Goal: Book appointment/travel/reservation

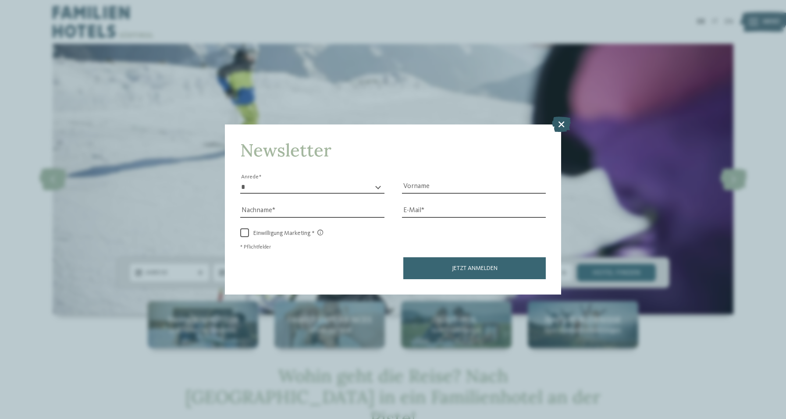
click at [556, 126] on icon at bounding box center [561, 123] width 19 height 15
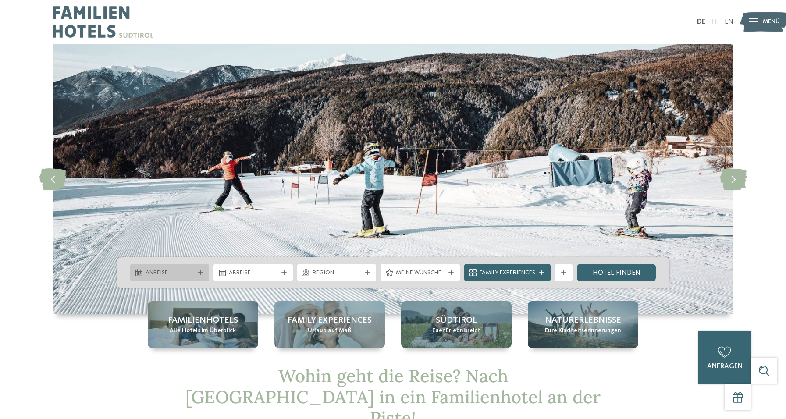
click at [200, 275] on div "Anreise" at bounding box center [169, 273] width 79 height 18
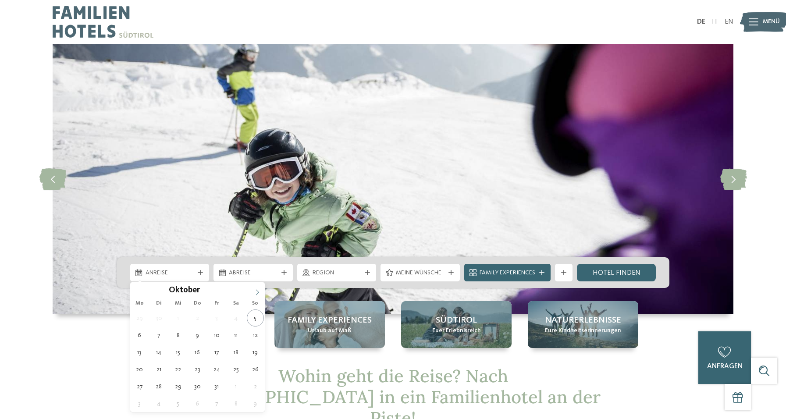
click at [256, 292] on icon at bounding box center [257, 292] width 6 height 6
type input "****"
click at [256, 292] on icon at bounding box center [257, 292] width 6 height 6
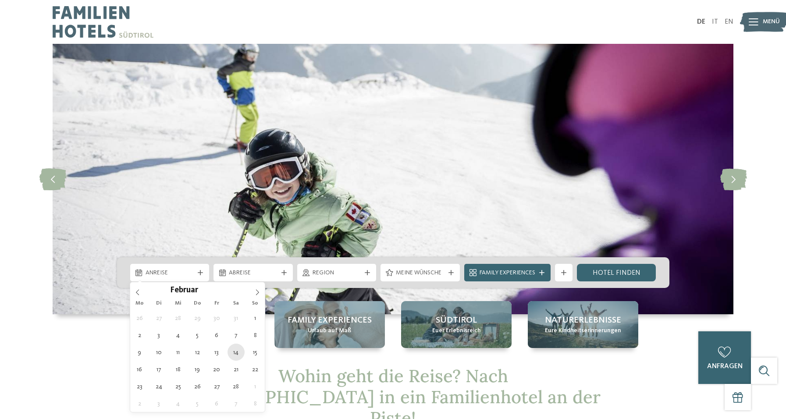
type div "14.02.2026"
type input "****"
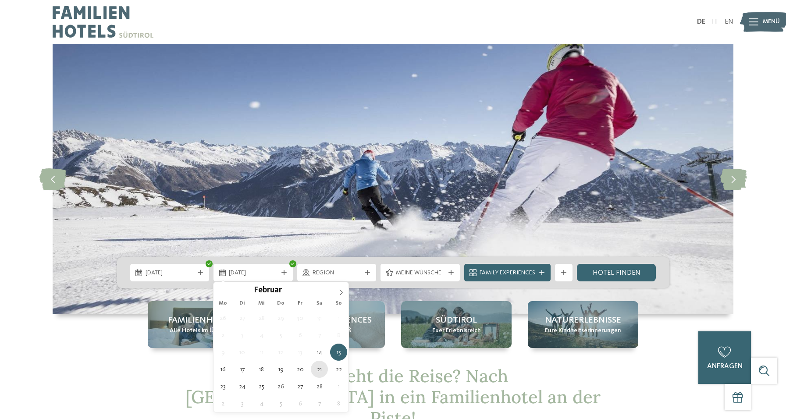
type div "21.02.2026"
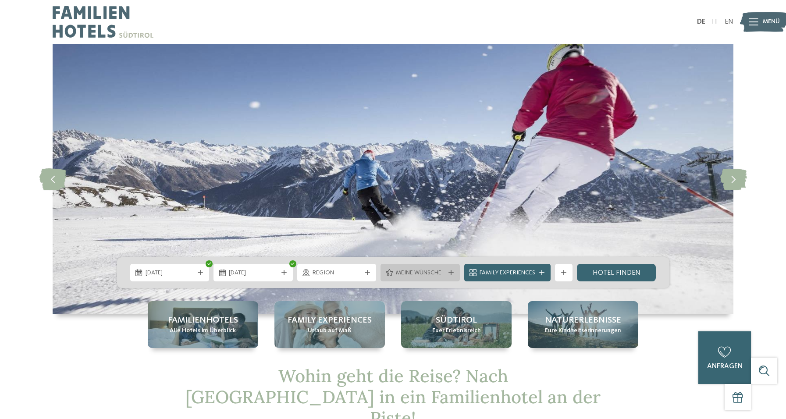
click at [428, 269] on span "Meine Wünsche" at bounding box center [420, 273] width 49 height 9
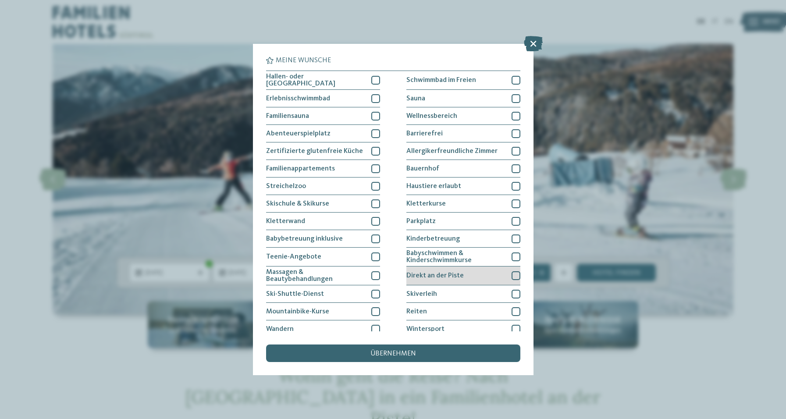
click at [514, 274] on div at bounding box center [516, 275] width 9 height 9
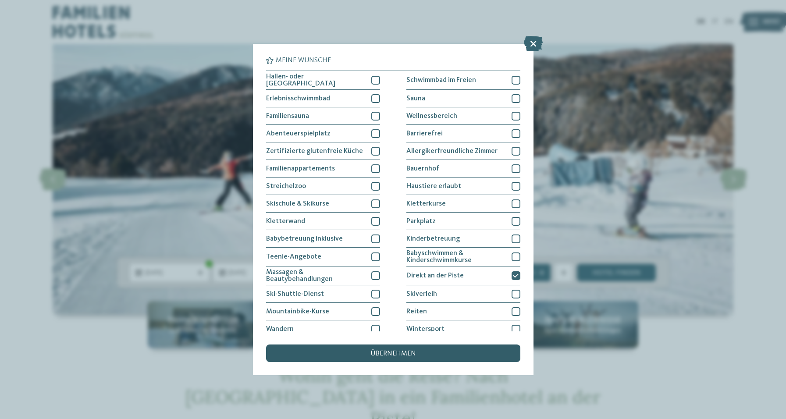
click at [387, 353] on span "übernehmen" at bounding box center [393, 353] width 46 height 7
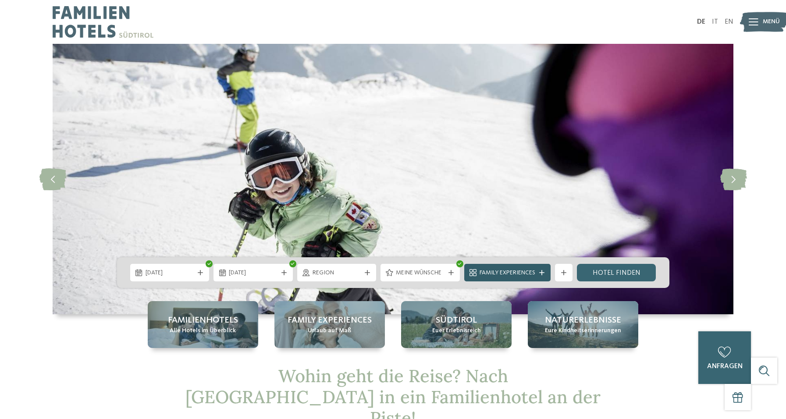
click at [540, 271] on icon at bounding box center [541, 272] width 5 height 5
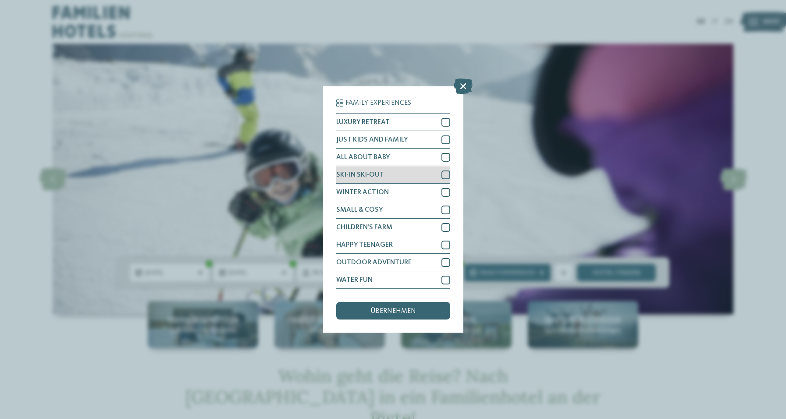
click at [445, 171] on div at bounding box center [445, 175] width 9 height 9
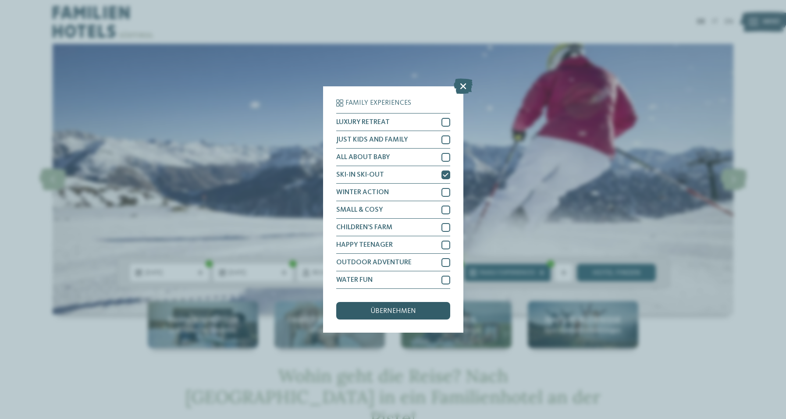
click at [422, 313] on div "übernehmen" at bounding box center [393, 311] width 114 height 18
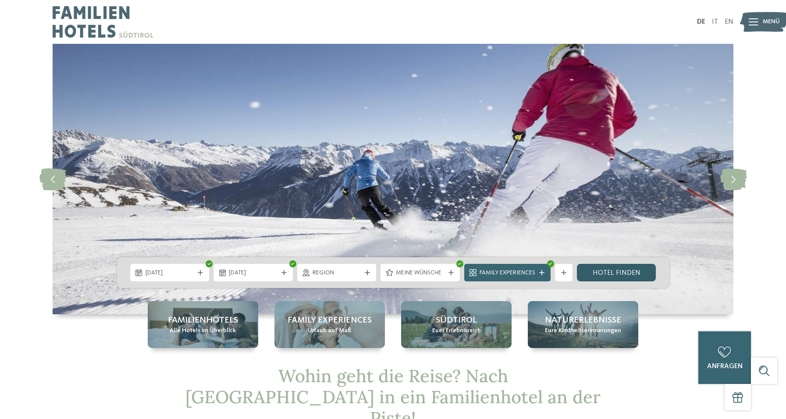
click at [613, 272] on link "Hotel finden" at bounding box center [616, 273] width 79 height 18
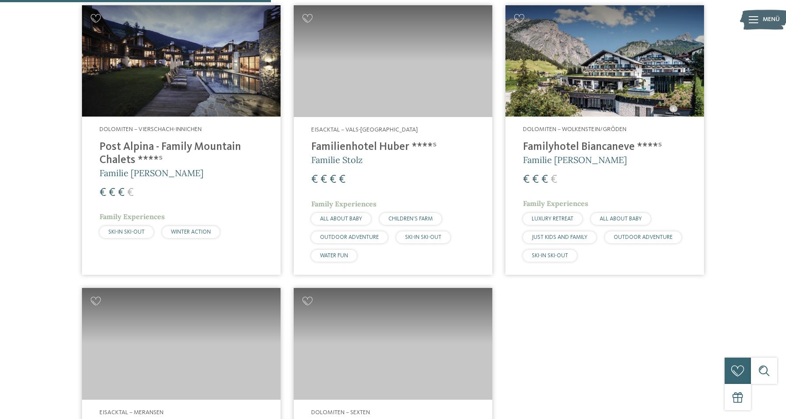
scroll to position [330, 0]
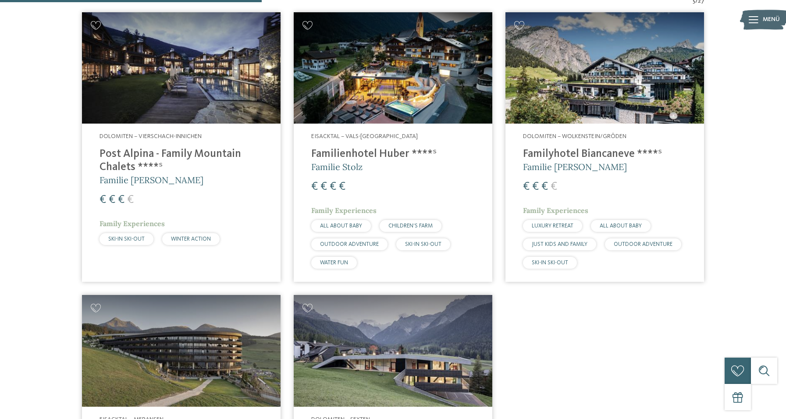
click at [207, 112] on img at bounding box center [181, 68] width 199 height 112
click at [392, 92] on img at bounding box center [393, 68] width 199 height 112
click at [573, 85] on img at bounding box center [604, 68] width 199 height 112
click at [193, 344] on img at bounding box center [181, 351] width 199 height 112
click at [406, 334] on img at bounding box center [393, 351] width 199 height 112
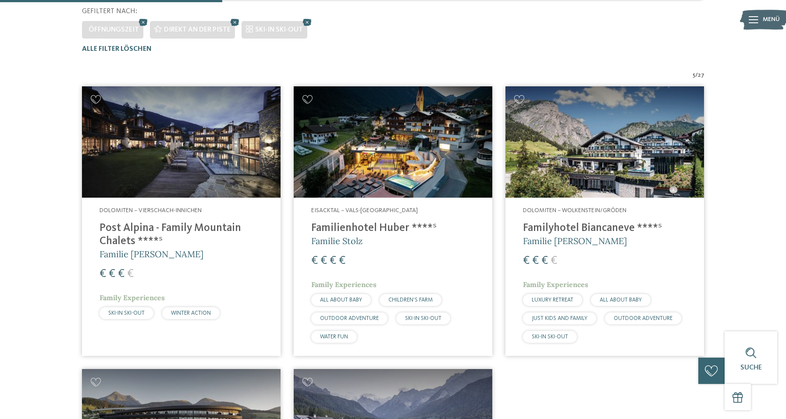
scroll to position [244, 0]
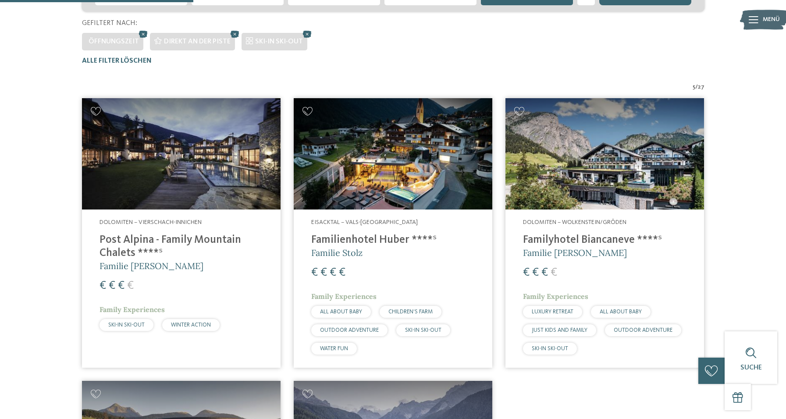
click at [354, 159] on img at bounding box center [393, 154] width 199 height 112
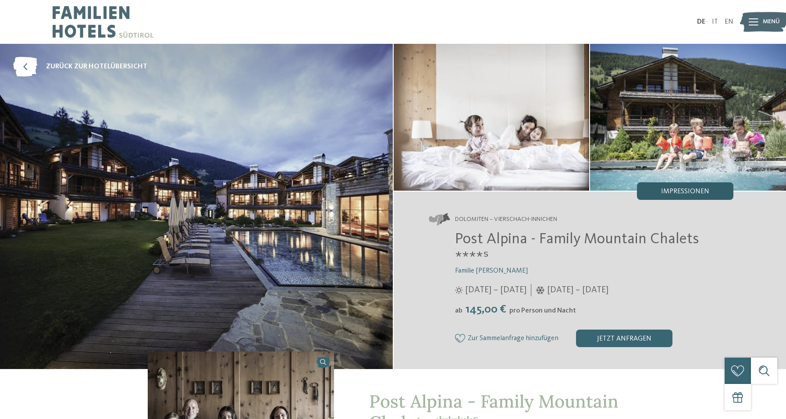
click at [668, 197] on div "Impressionen" at bounding box center [685, 191] width 96 height 18
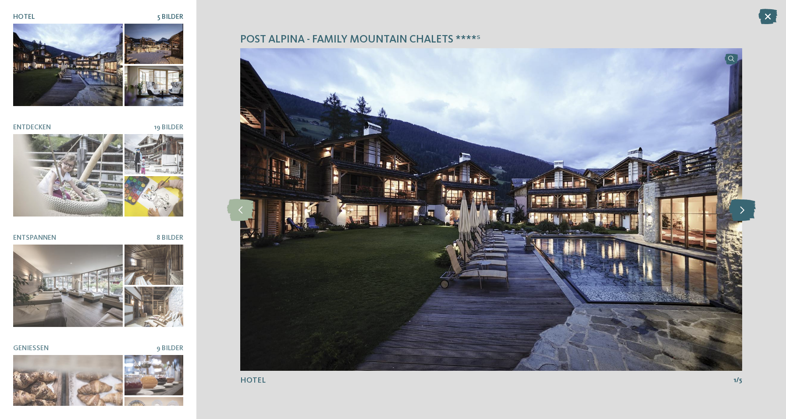
click at [738, 208] on icon at bounding box center [742, 210] width 27 height 22
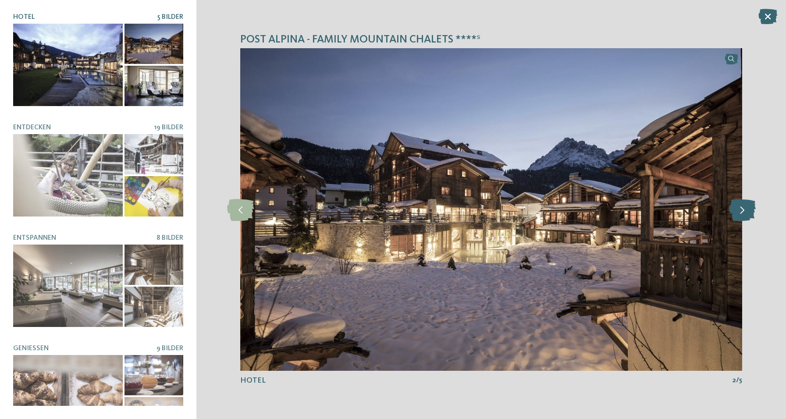
click at [738, 208] on icon at bounding box center [742, 210] width 27 height 22
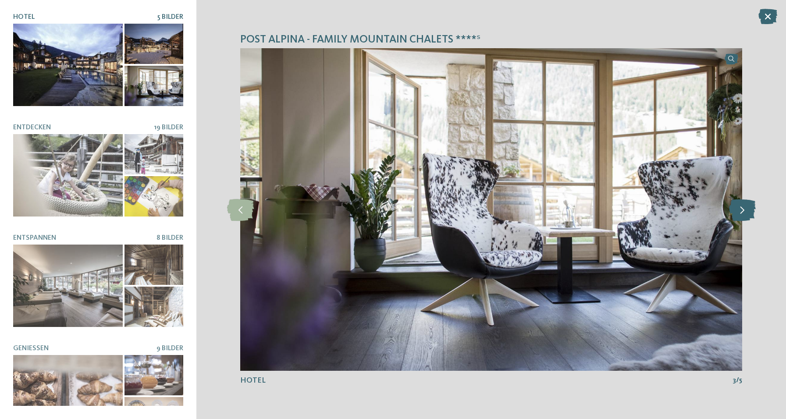
click at [738, 208] on icon at bounding box center [742, 210] width 27 height 22
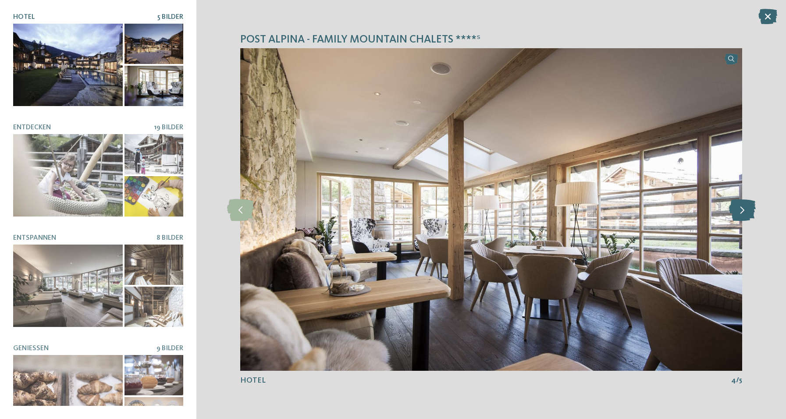
click at [738, 208] on icon at bounding box center [742, 210] width 27 height 22
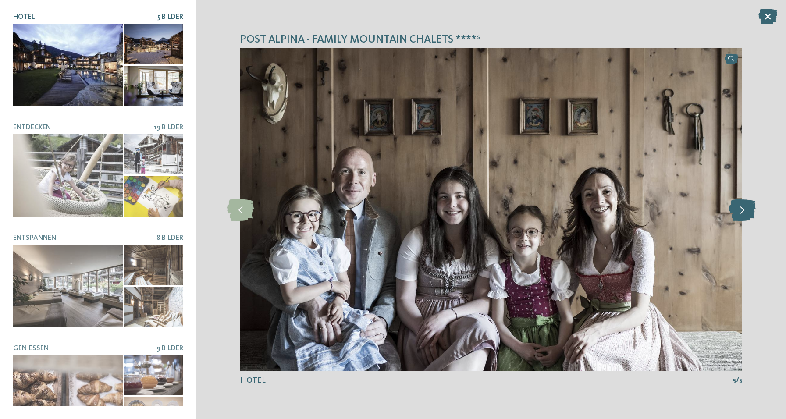
click at [738, 208] on icon at bounding box center [742, 210] width 27 height 22
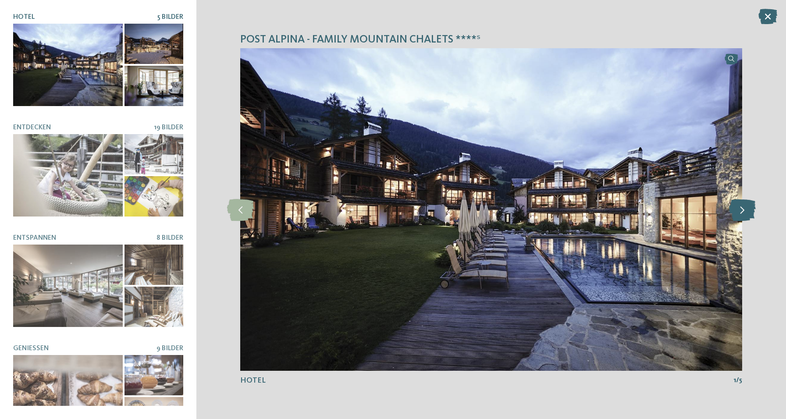
click at [738, 208] on icon at bounding box center [742, 210] width 27 height 22
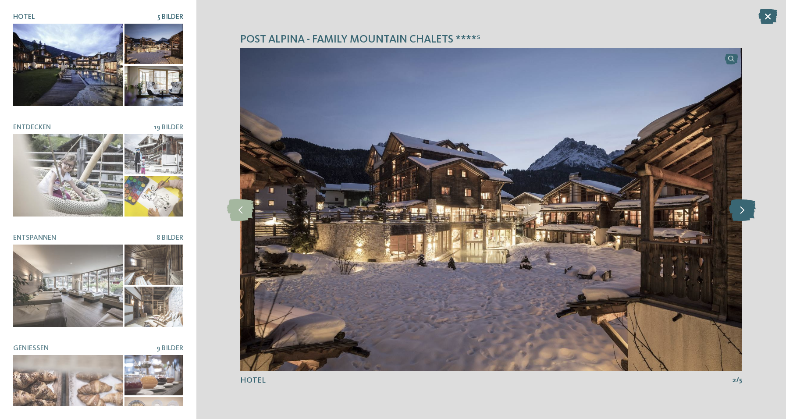
click at [738, 208] on icon at bounding box center [742, 210] width 27 height 22
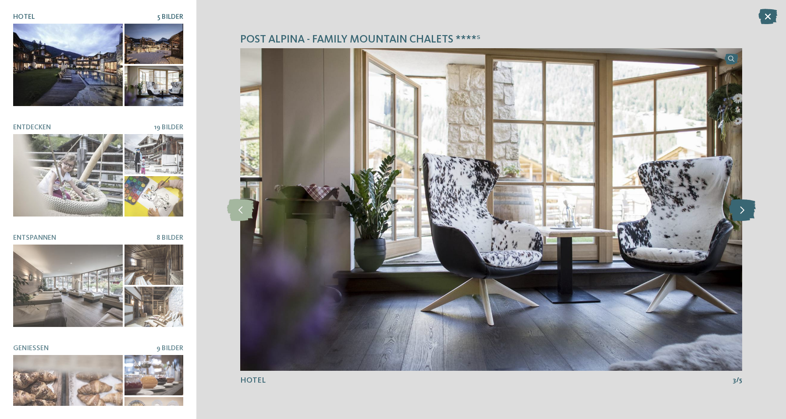
click at [738, 208] on icon at bounding box center [742, 210] width 27 height 22
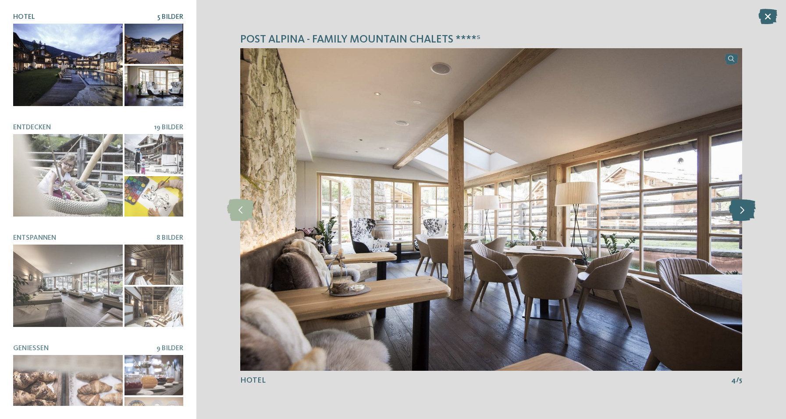
click at [738, 208] on icon at bounding box center [742, 210] width 27 height 22
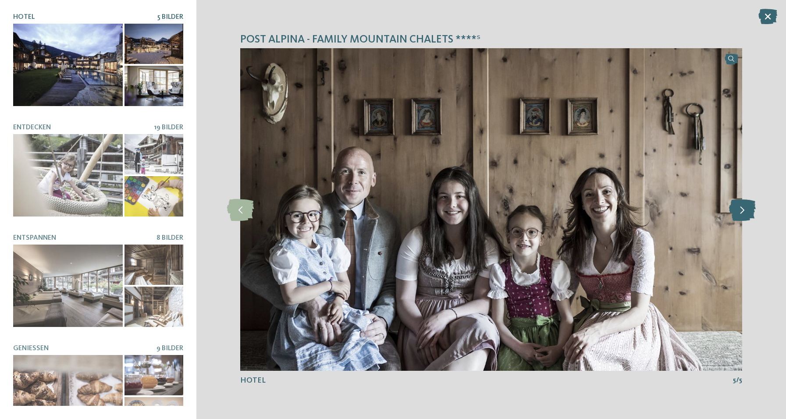
click at [738, 208] on icon at bounding box center [742, 210] width 27 height 22
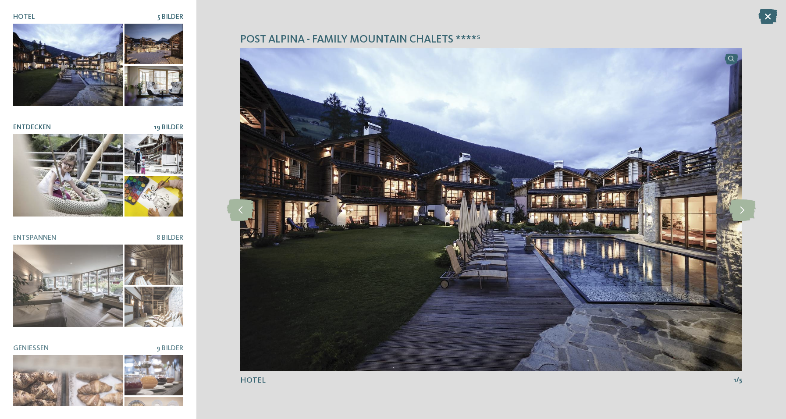
click at [76, 168] on div at bounding box center [68, 175] width 110 height 82
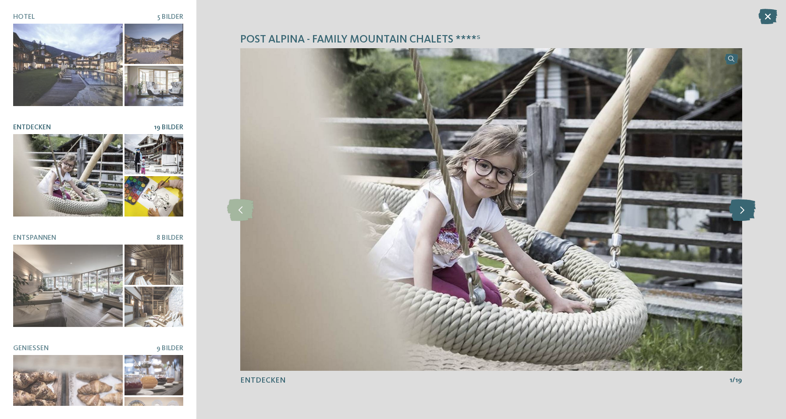
click at [742, 211] on icon at bounding box center [742, 210] width 27 height 22
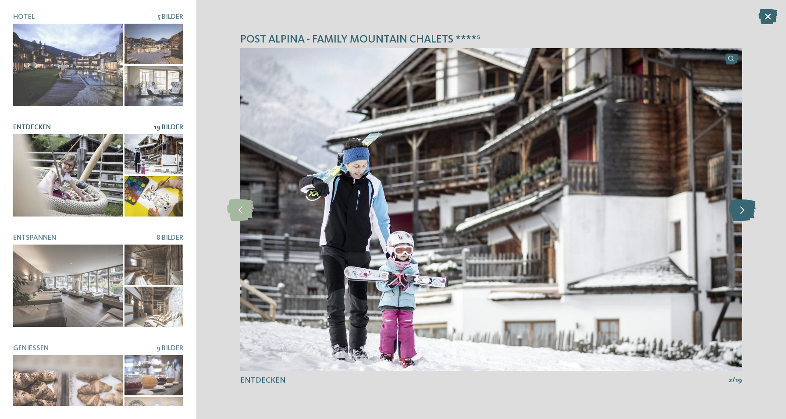
click at [742, 211] on icon at bounding box center [742, 210] width 27 height 22
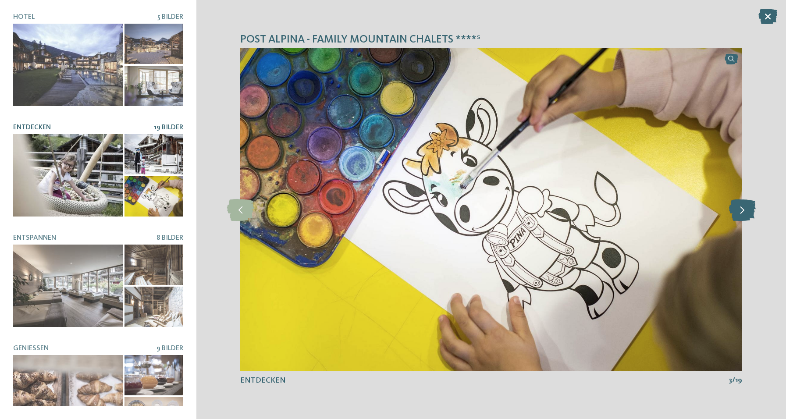
click at [742, 211] on icon at bounding box center [742, 210] width 27 height 22
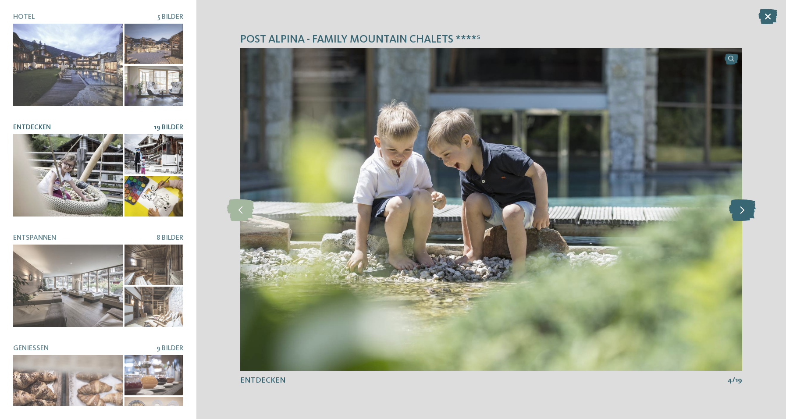
click at [742, 211] on icon at bounding box center [742, 210] width 27 height 22
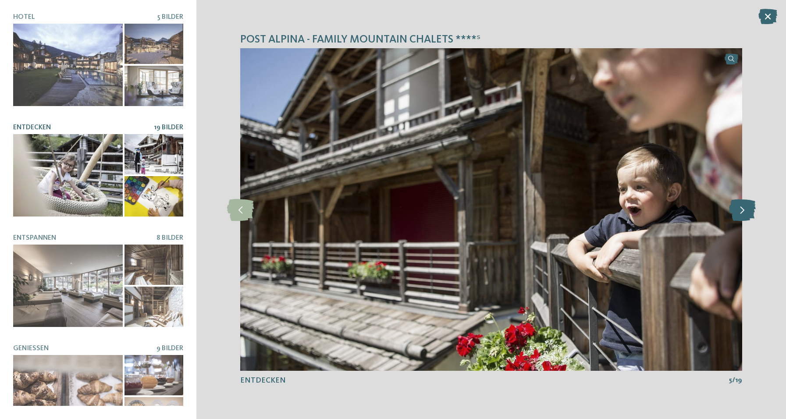
click at [742, 211] on icon at bounding box center [742, 210] width 27 height 22
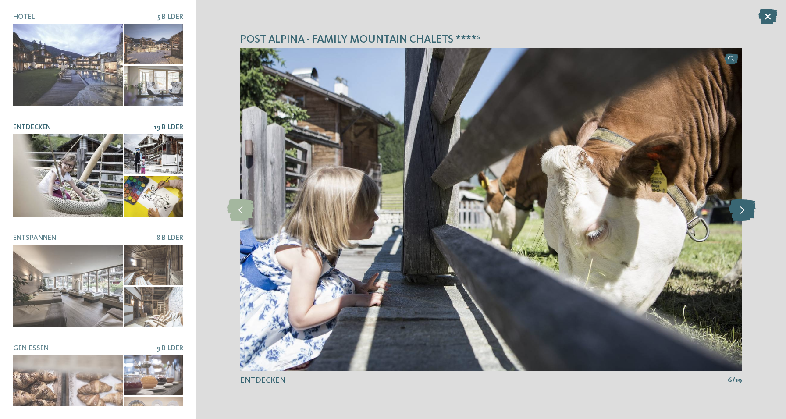
click at [742, 211] on icon at bounding box center [742, 210] width 27 height 22
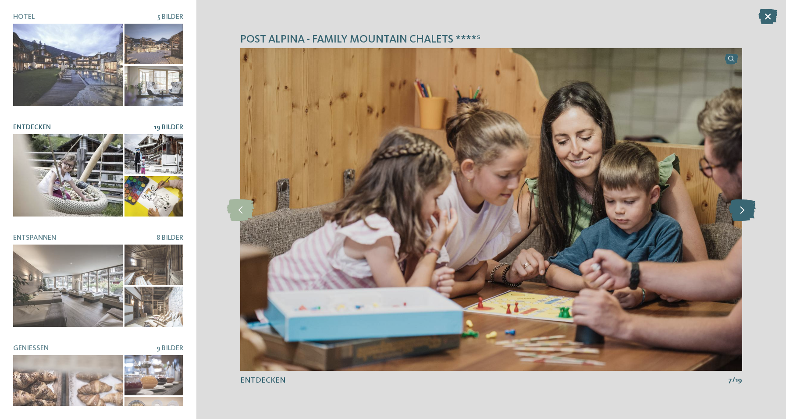
click at [742, 211] on icon at bounding box center [742, 210] width 27 height 22
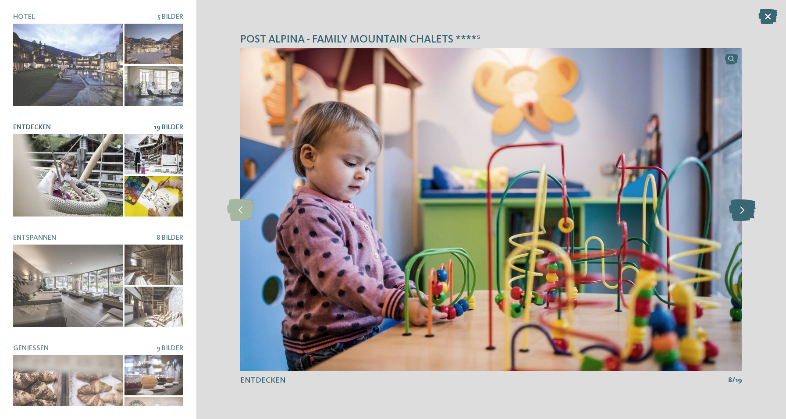
click at [742, 211] on icon at bounding box center [742, 210] width 27 height 22
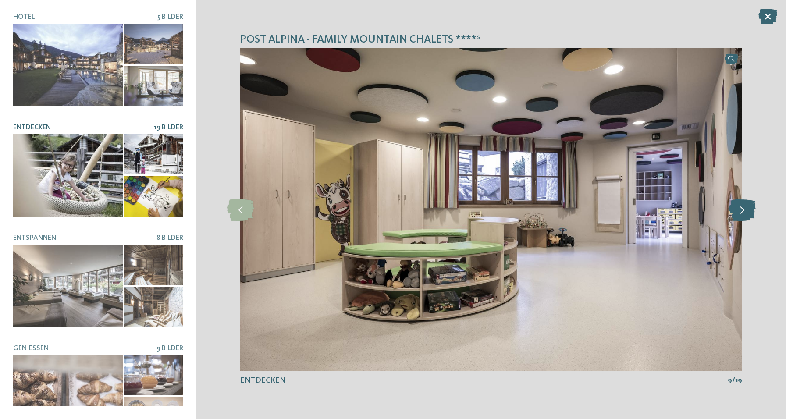
click at [742, 211] on icon at bounding box center [742, 210] width 27 height 22
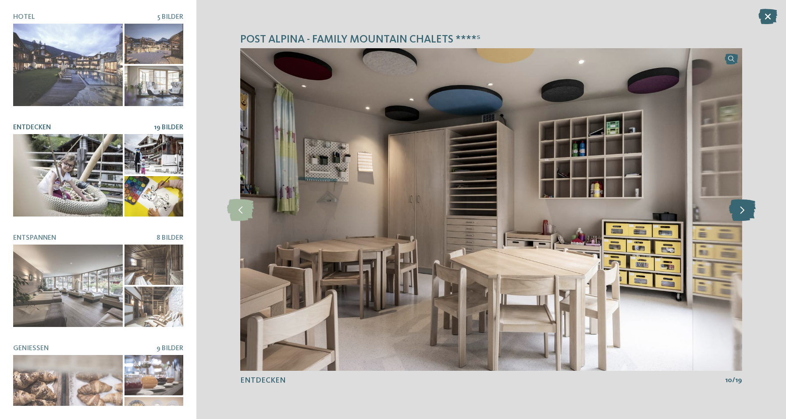
click at [742, 211] on icon at bounding box center [742, 210] width 27 height 22
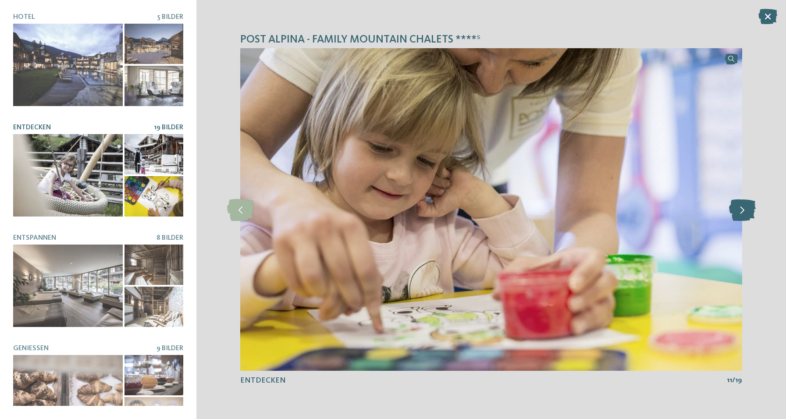
click at [742, 211] on icon at bounding box center [742, 210] width 27 height 22
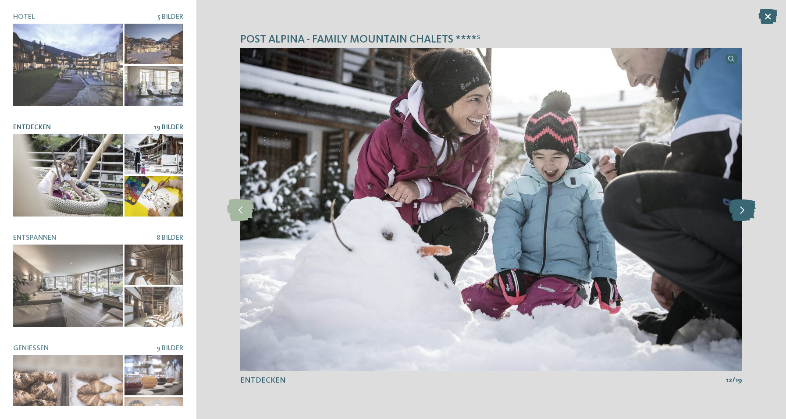
click at [742, 211] on icon at bounding box center [742, 210] width 27 height 22
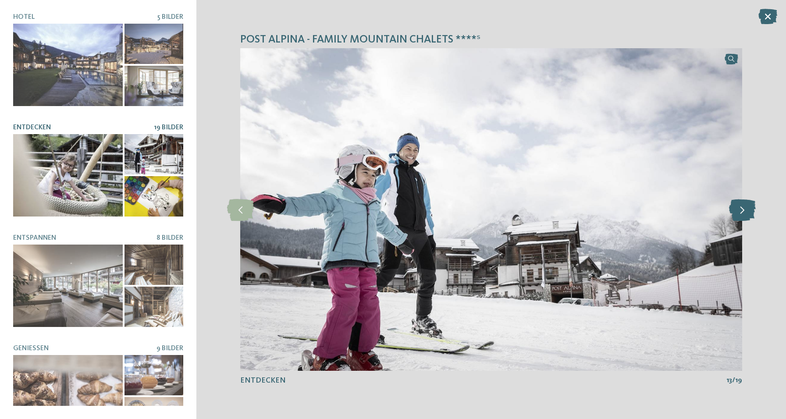
click at [742, 211] on icon at bounding box center [742, 210] width 27 height 22
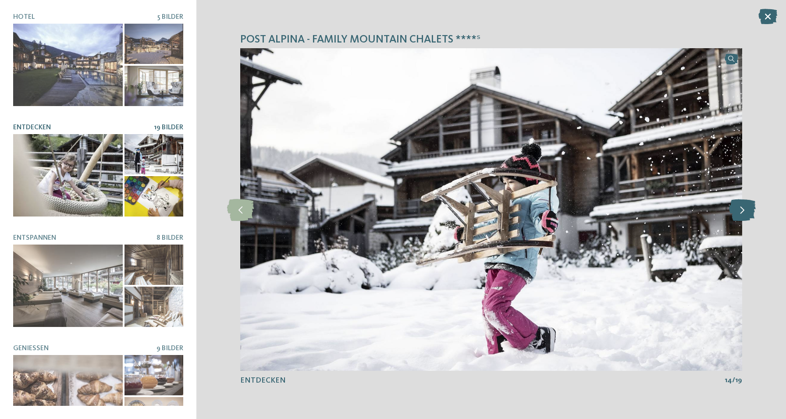
click at [742, 211] on icon at bounding box center [742, 210] width 27 height 22
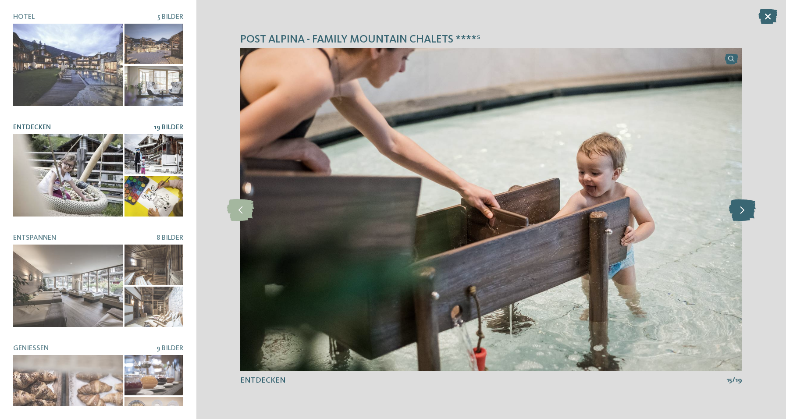
click at [742, 211] on icon at bounding box center [742, 210] width 27 height 22
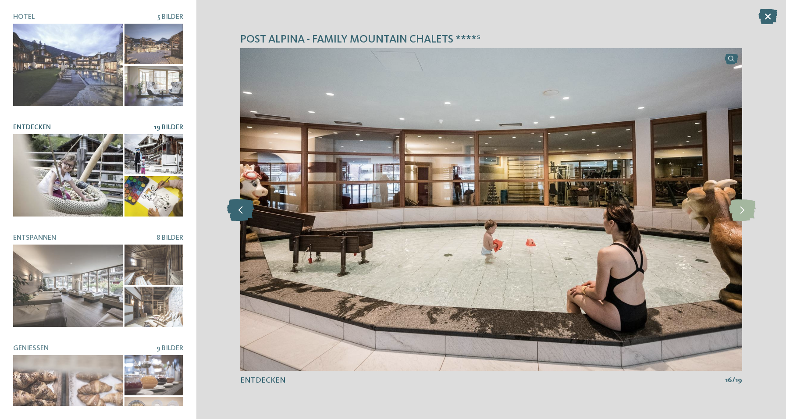
click at [241, 206] on icon at bounding box center [240, 210] width 27 height 22
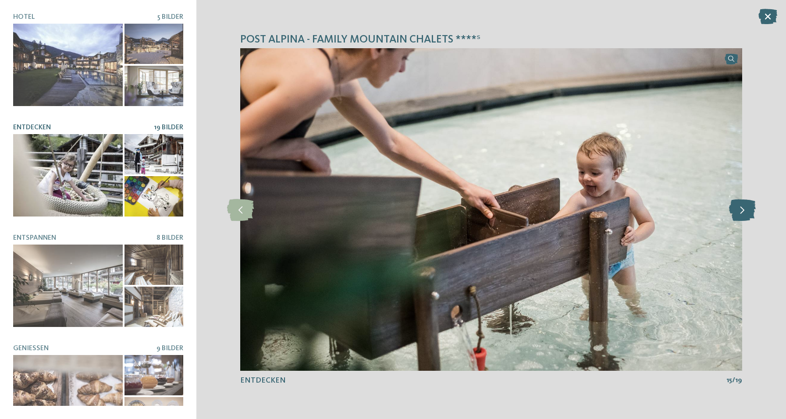
click at [743, 208] on icon at bounding box center [742, 210] width 27 height 22
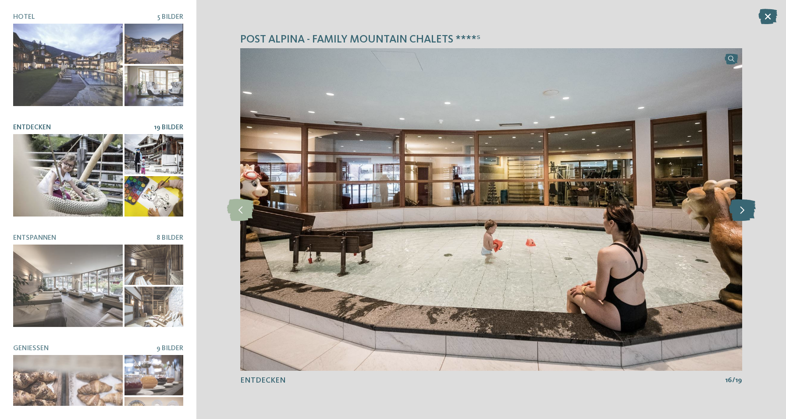
click at [743, 208] on icon at bounding box center [742, 210] width 27 height 22
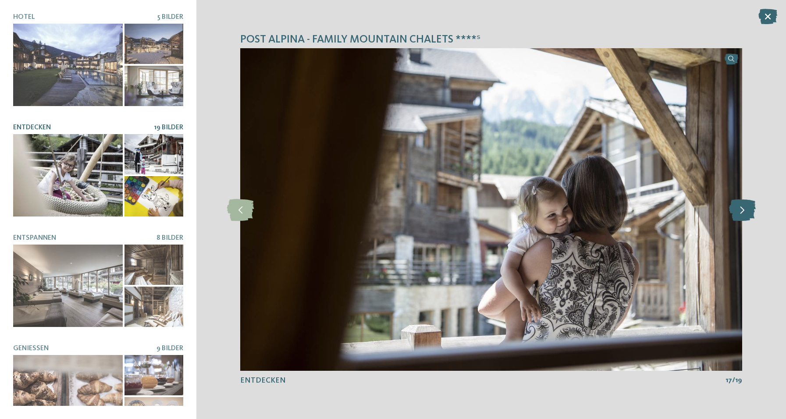
click at [743, 208] on icon at bounding box center [742, 210] width 27 height 22
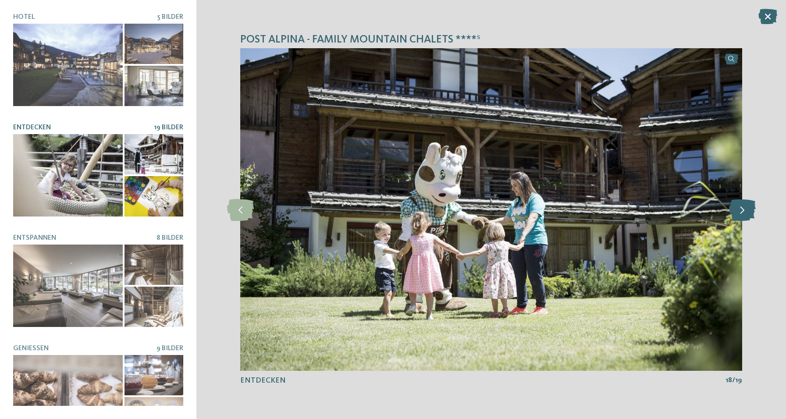
click at [743, 208] on icon at bounding box center [742, 210] width 27 height 22
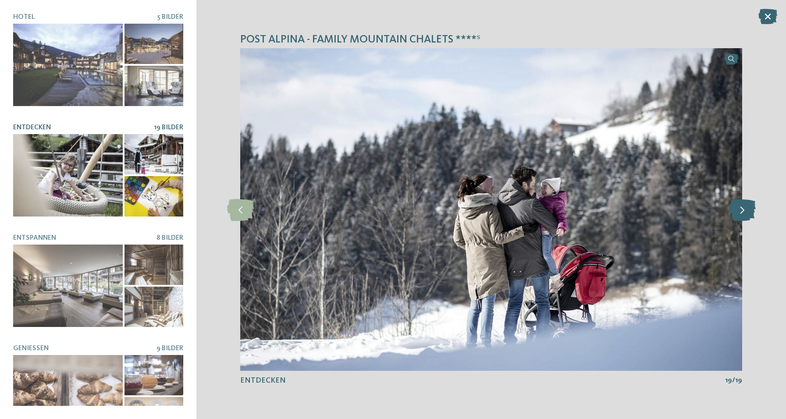
click at [743, 208] on icon at bounding box center [742, 210] width 27 height 22
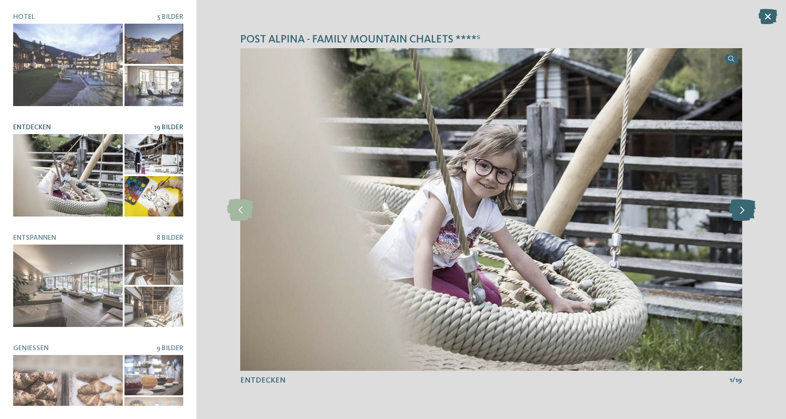
click at [743, 208] on icon at bounding box center [742, 210] width 27 height 22
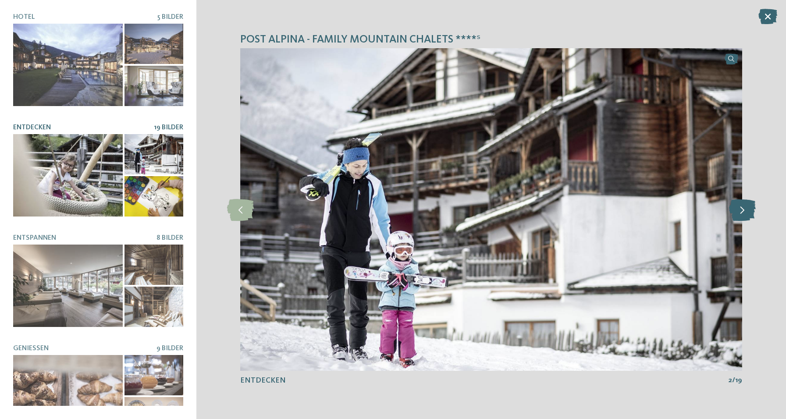
click at [743, 208] on icon at bounding box center [742, 210] width 27 height 22
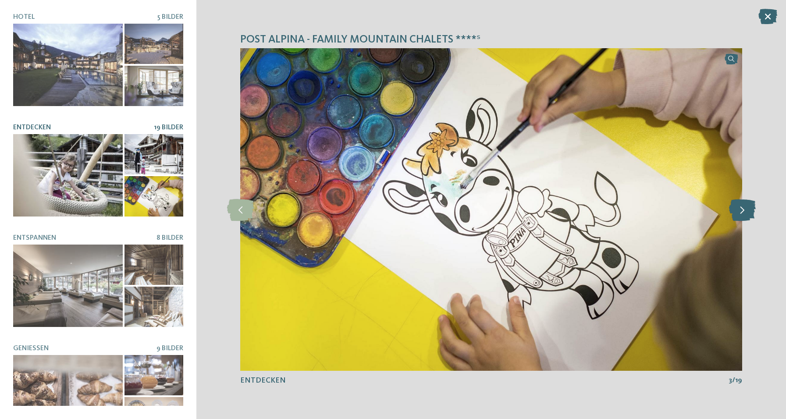
click at [743, 208] on icon at bounding box center [742, 210] width 27 height 22
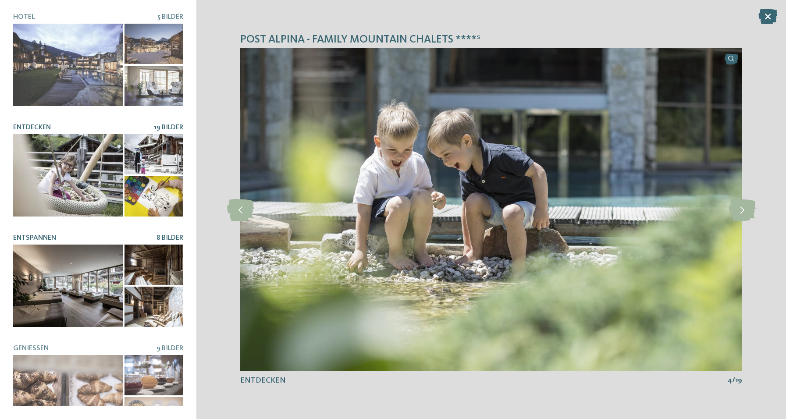
click at [68, 285] on div at bounding box center [68, 286] width 110 height 82
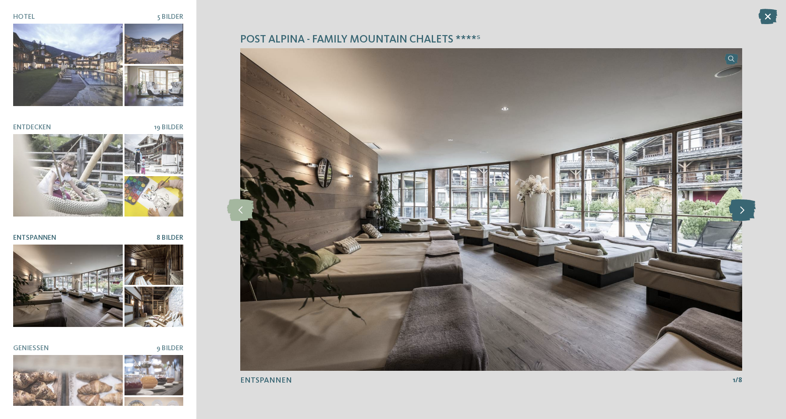
click at [736, 202] on icon at bounding box center [742, 210] width 27 height 22
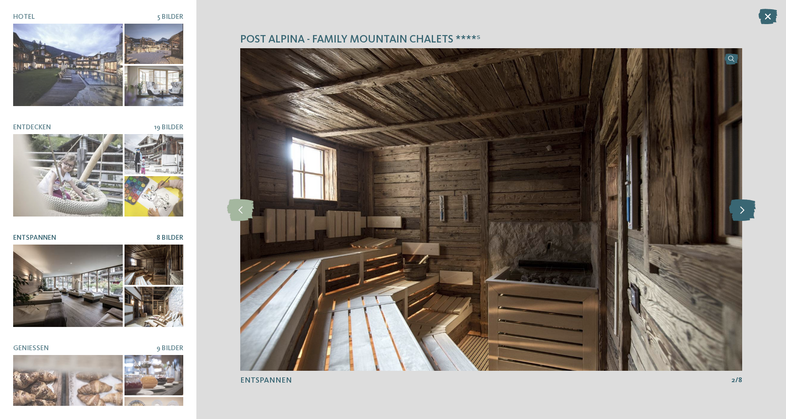
click at [736, 202] on icon at bounding box center [742, 210] width 27 height 22
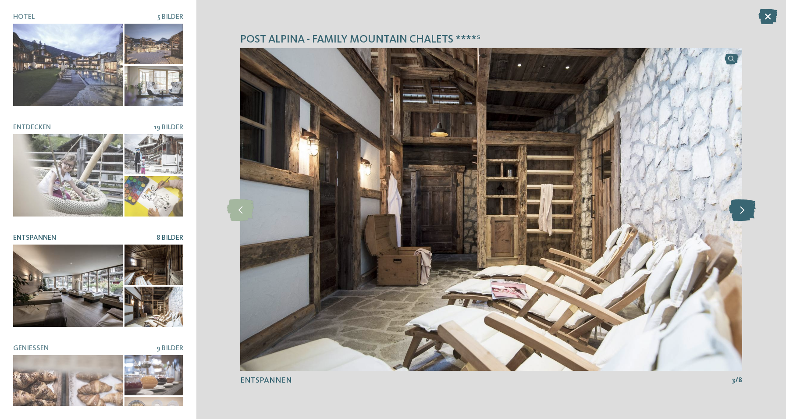
click at [736, 202] on icon at bounding box center [742, 210] width 27 height 22
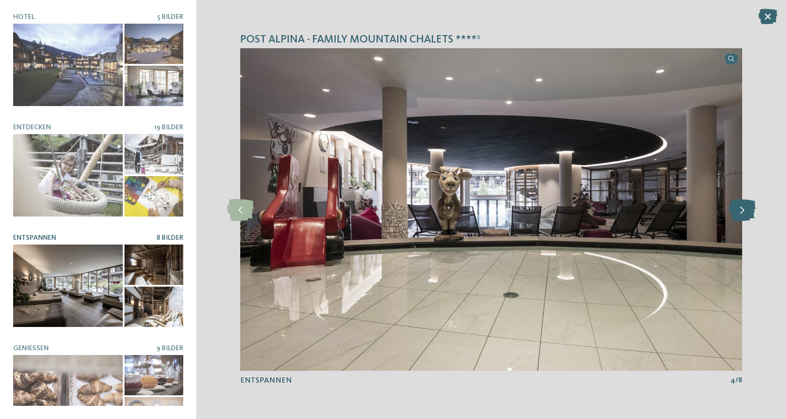
click at [736, 202] on icon at bounding box center [742, 210] width 27 height 22
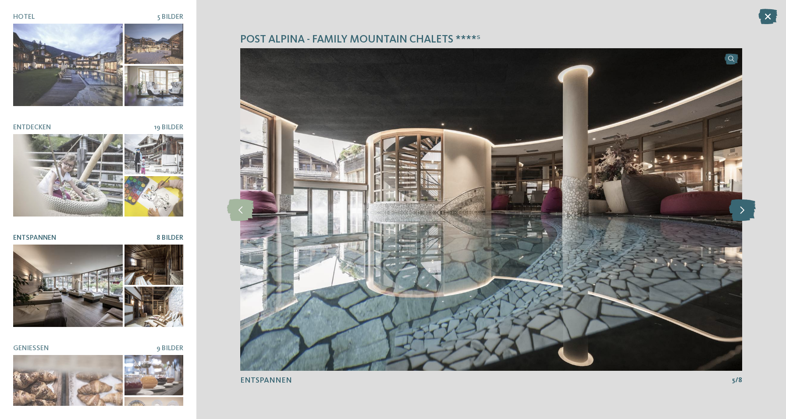
click at [736, 202] on icon at bounding box center [742, 210] width 27 height 22
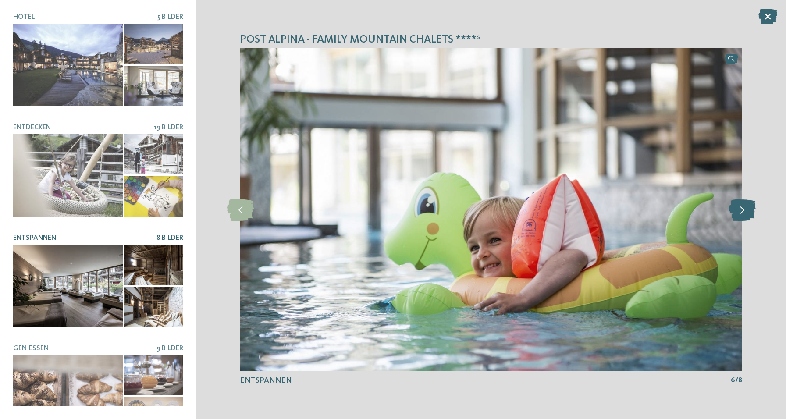
click at [736, 202] on icon at bounding box center [742, 210] width 27 height 22
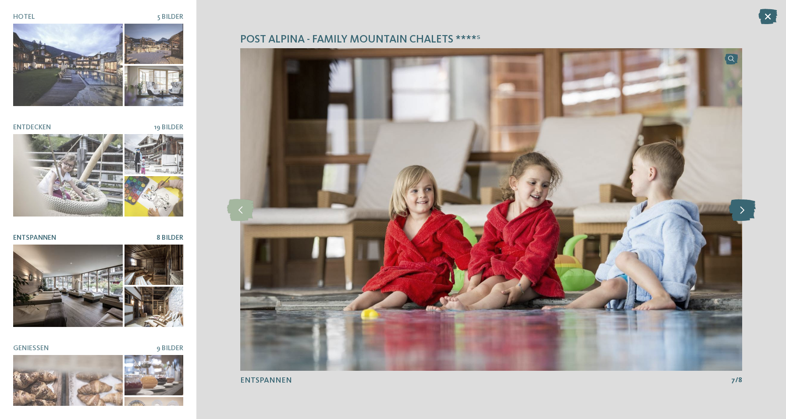
click at [736, 202] on icon at bounding box center [742, 210] width 27 height 22
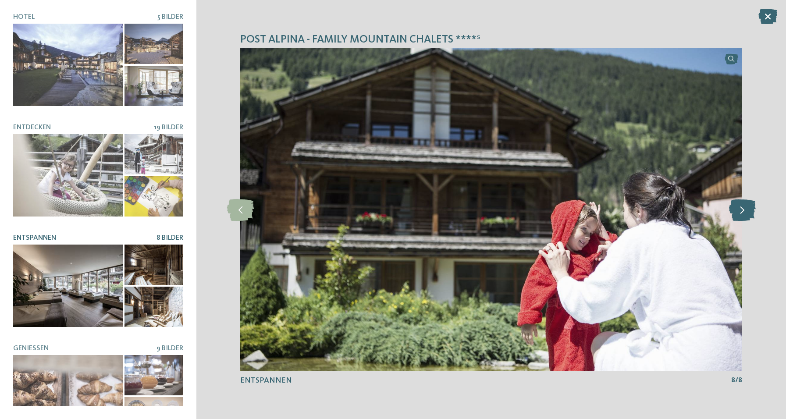
click at [736, 202] on icon at bounding box center [742, 210] width 27 height 22
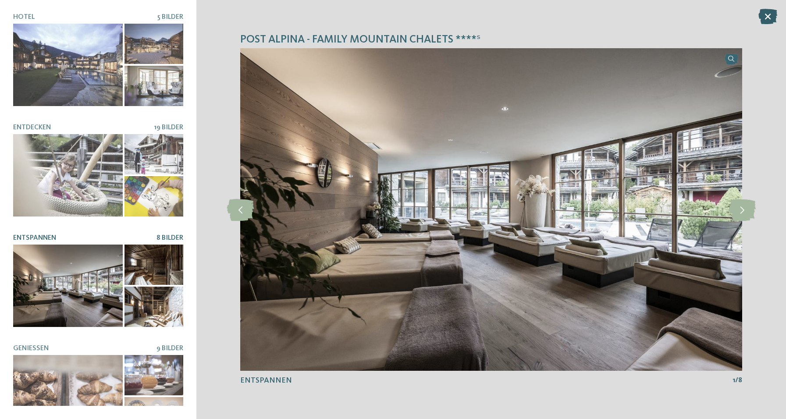
click at [765, 19] on icon at bounding box center [767, 16] width 19 height 15
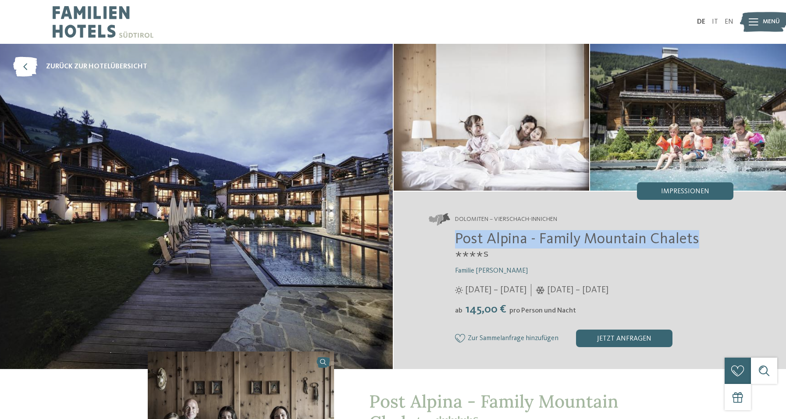
drag, startPoint x: 455, startPoint y: 238, endPoint x: 695, endPoint y: 239, distance: 240.2
click at [695, 239] on span "Post Alpina - Family Mountain Chalets ****ˢ" at bounding box center [577, 248] width 244 height 34
copy span "Post Alpina - Family Mountain Chalets"
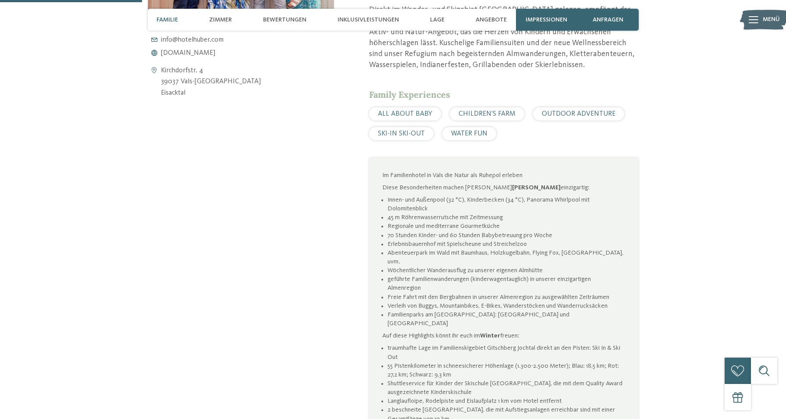
scroll to position [597, 0]
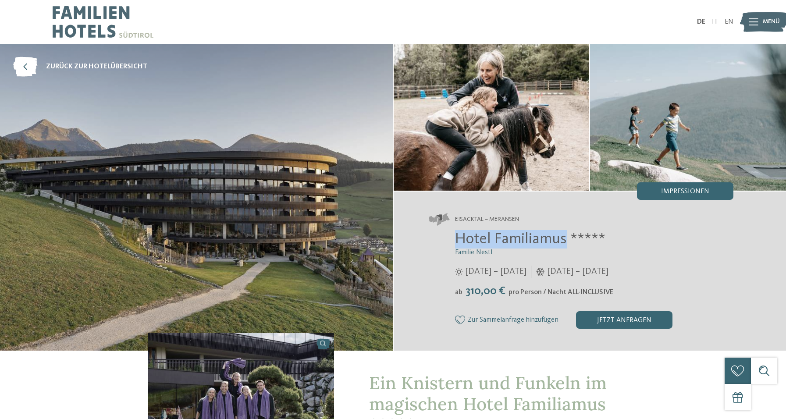
drag, startPoint x: 456, startPoint y: 239, endPoint x: 565, endPoint y: 241, distance: 109.6
click at [565, 241] on span "Hotel Familiamus *****" at bounding box center [530, 238] width 150 height 15
copy span "Hotel Familiamus"
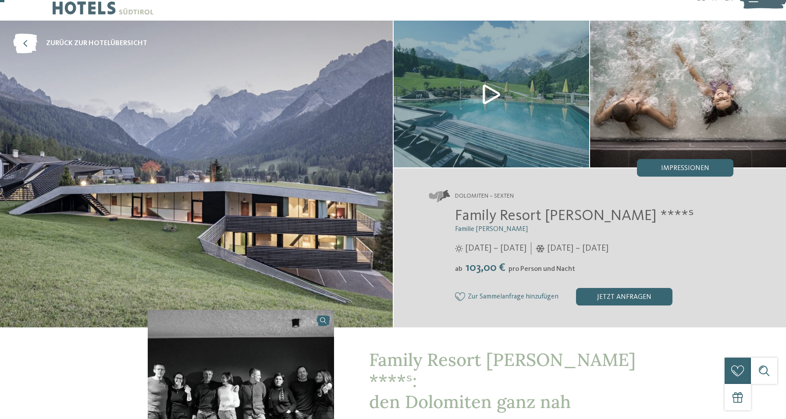
scroll to position [13, 0]
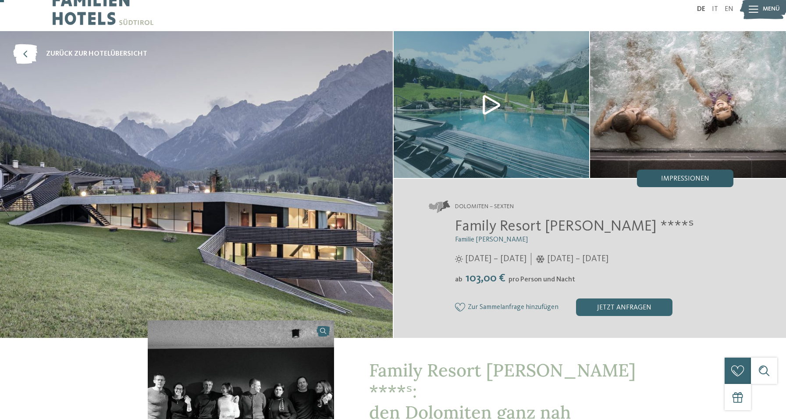
click at [670, 174] on div "Impressionen" at bounding box center [685, 179] width 96 height 18
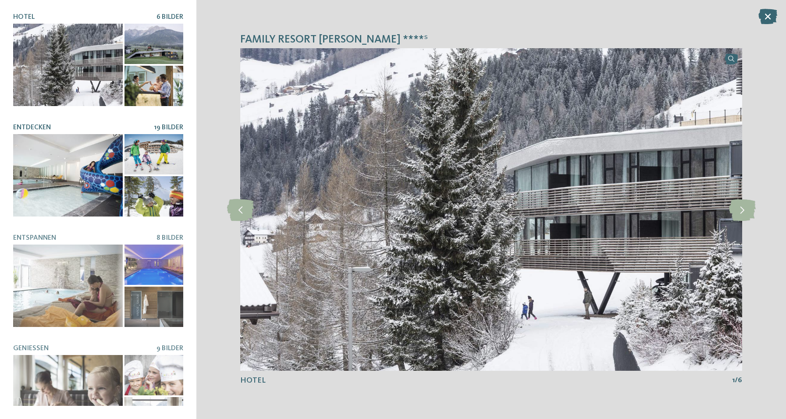
click at [88, 158] on div at bounding box center [68, 175] width 110 height 82
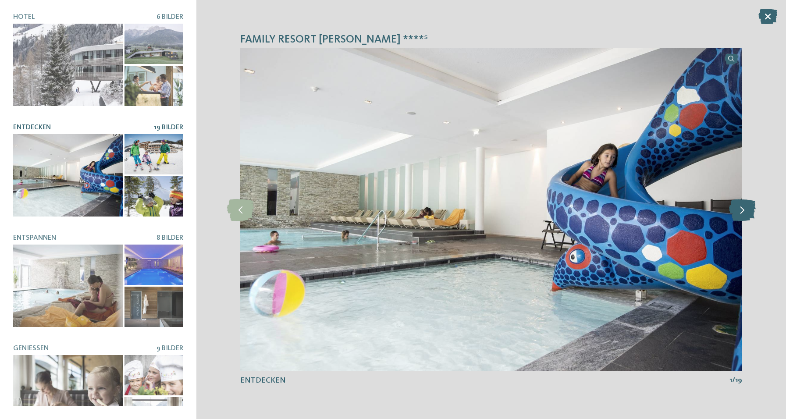
click at [740, 204] on icon at bounding box center [742, 210] width 27 height 22
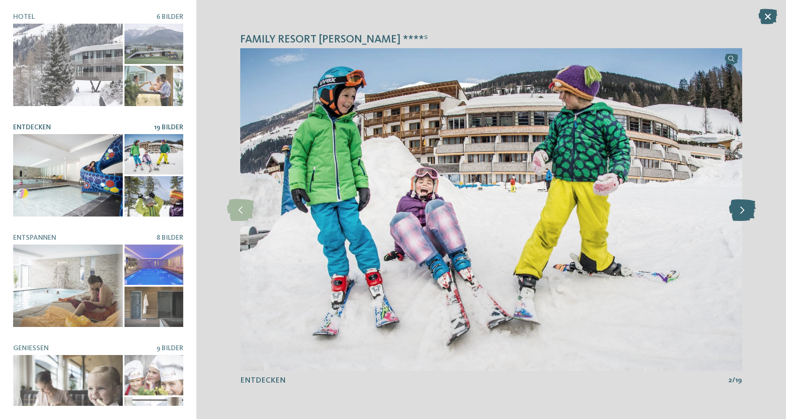
click at [740, 204] on icon at bounding box center [742, 210] width 27 height 22
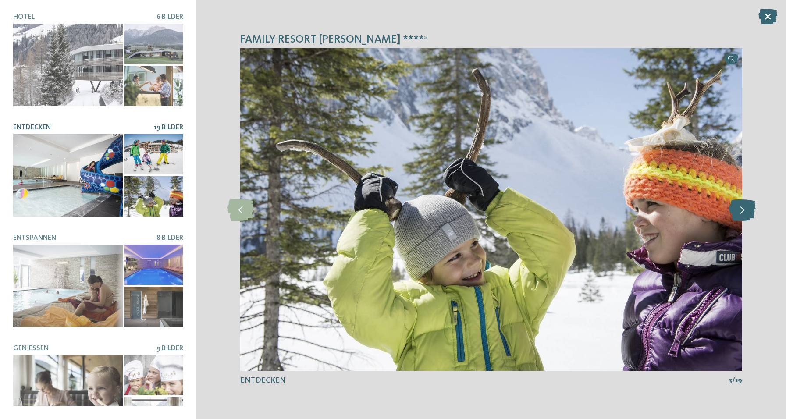
click at [740, 204] on icon at bounding box center [742, 210] width 27 height 22
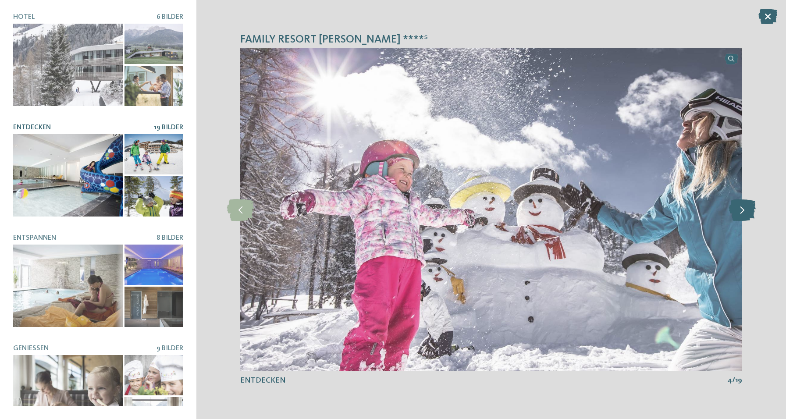
click at [740, 204] on icon at bounding box center [742, 210] width 27 height 22
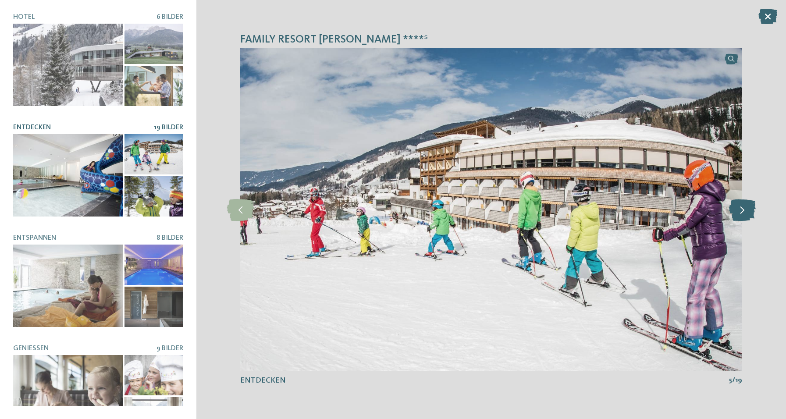
click at [740, 204] on icon at bounding box center [742, 210] width 27 height 22
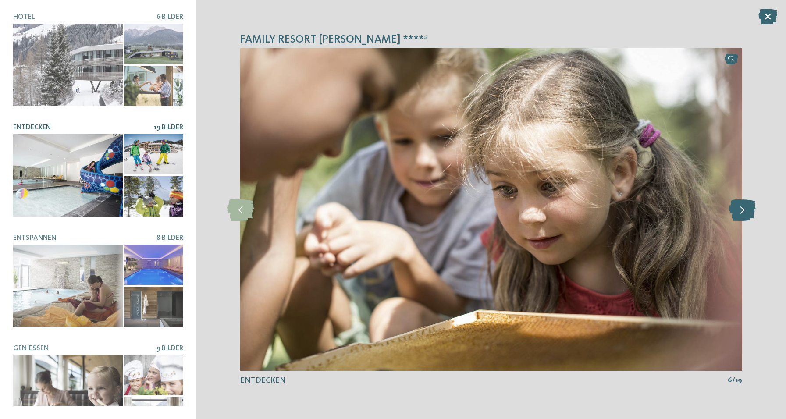
click at [740, 204] on icon at bounding box center [742, 210] width 27 height 22
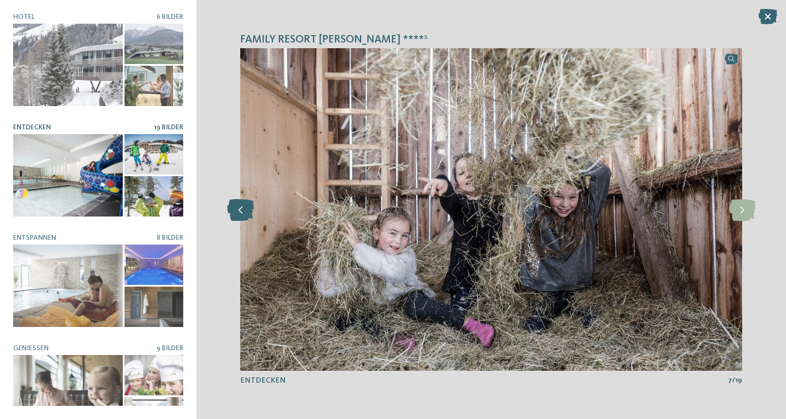
click at [241, 207] on icon at bounding box center [240, 210] width 27 height 22
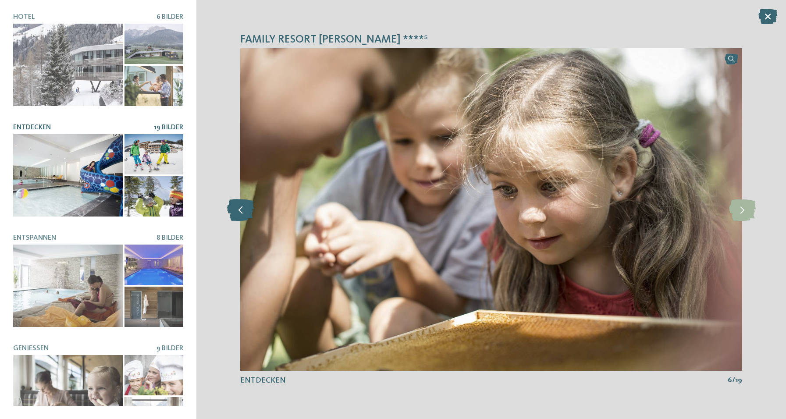
click at [241, 207] on icon at bounding box center [240, 210] width 27 height 22
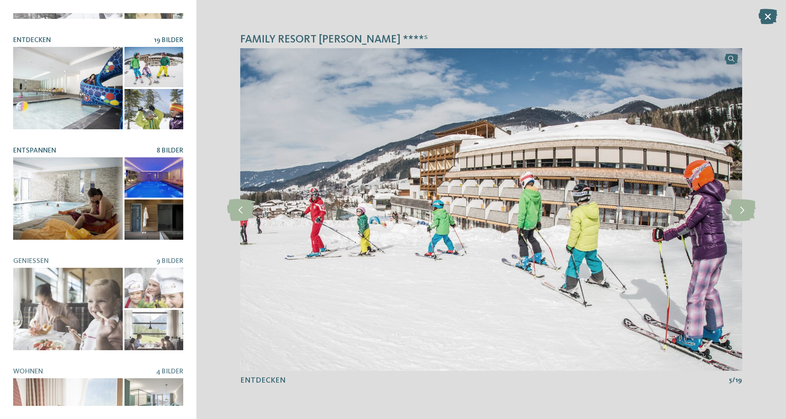
scroll to position [89, 0]
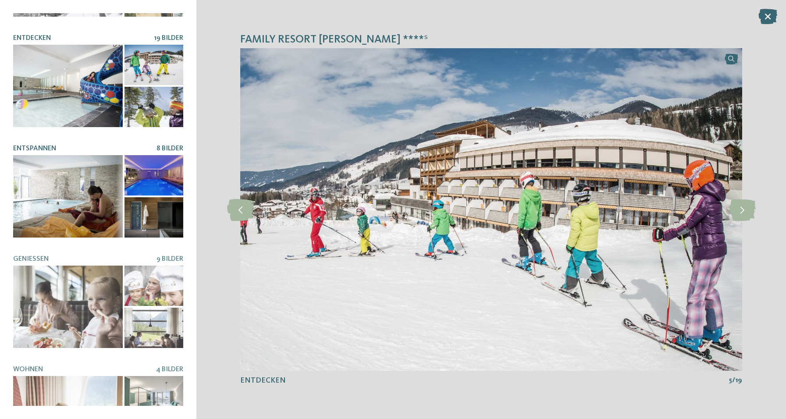
click at [83, 186] on div at bounding box center [68, 196] width 110 height 82
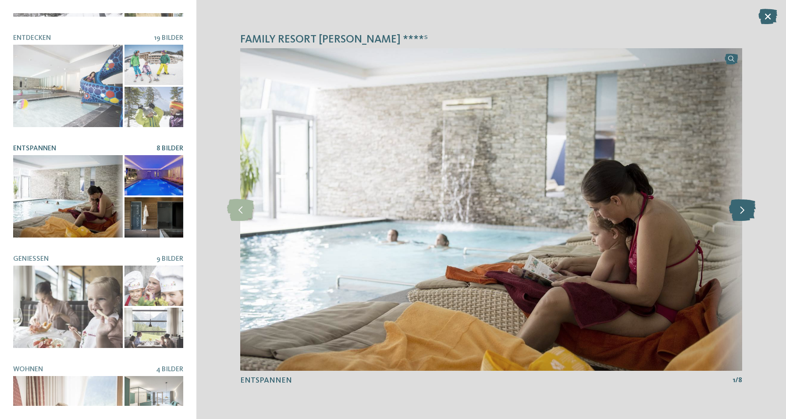
click at [743, 210] on icon at bounding box center [742, 210] width 27 height 22
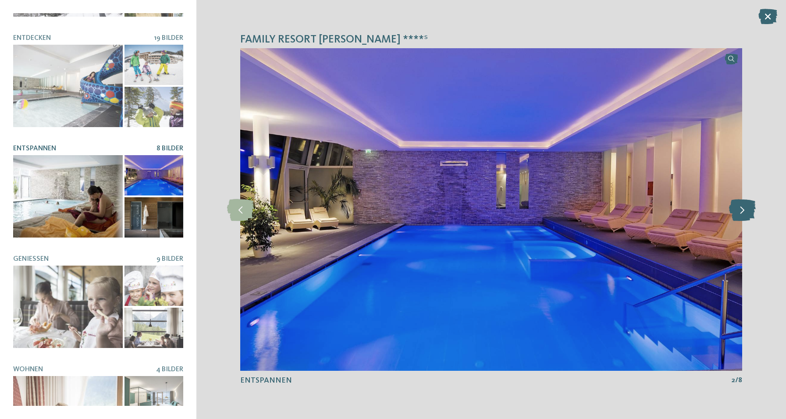
click at [743, 210] on icon at bounding box center [742, 210] width 27 height 22
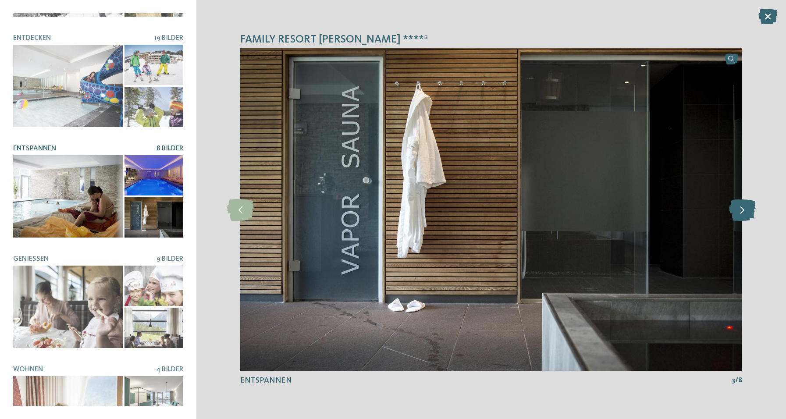
click at [743, 210] on icon at bounding box center [742, 210] width 27 height 22
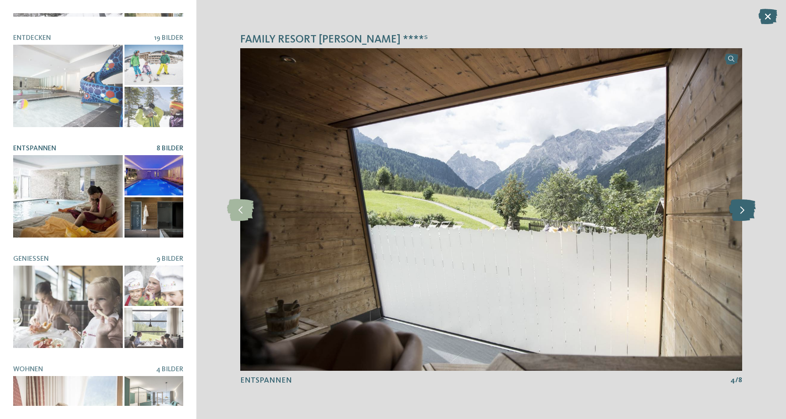
click at [743, 210] on icon at bounding box center [742, 210] width 27 height 22
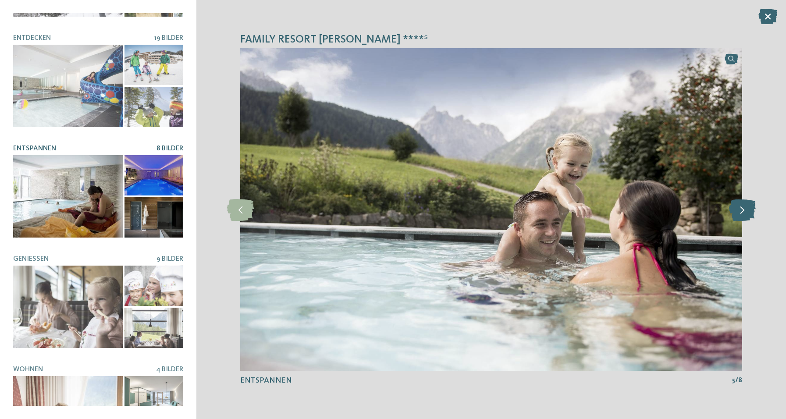
click at [743, 210] on icon at bounding box center [742, 210] width 27 height 22
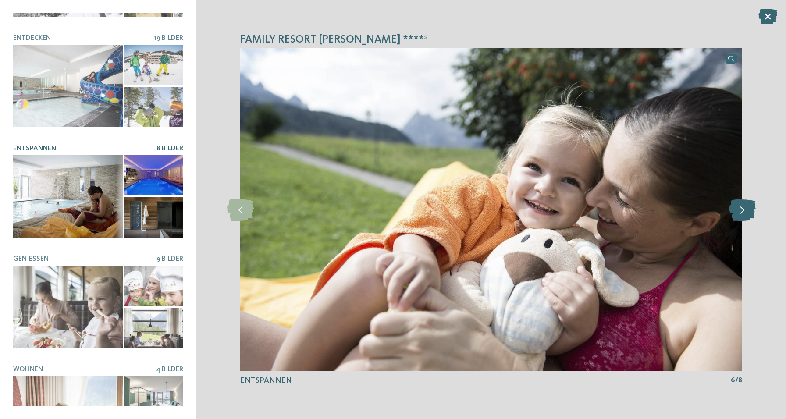
click at [743, 210] on icon at bounding box center [742, 210] width 27 height 22
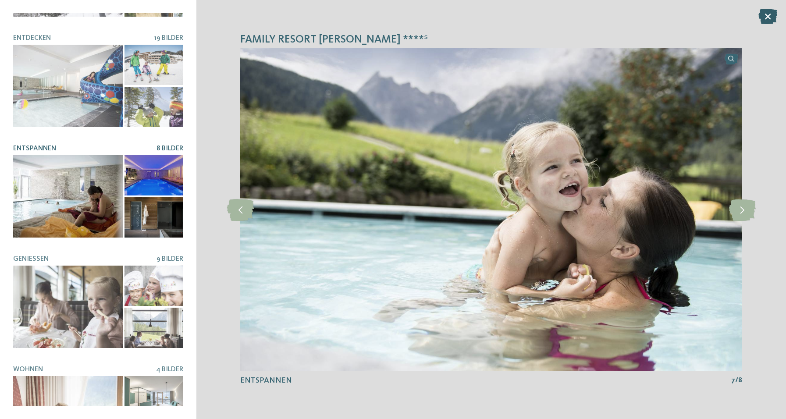
click at [765, 17] on icon at bounding box center [767, 16] width 19 height 15
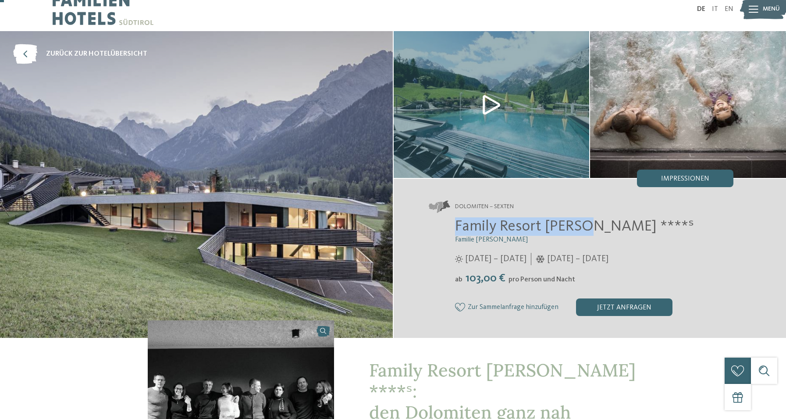
drag, startPoint x: 449, startPoint y: 227, endPoint x: 586, endPoint y: 230, distance: 136.4
click at [586, 230] on div "Family Resort Rainer ****ˢ Familie Rainer 25.05. – 12.10.2025 ab" at bounding box center [581, 266] width 305 height 99
copy span "Family Resort Rainer"
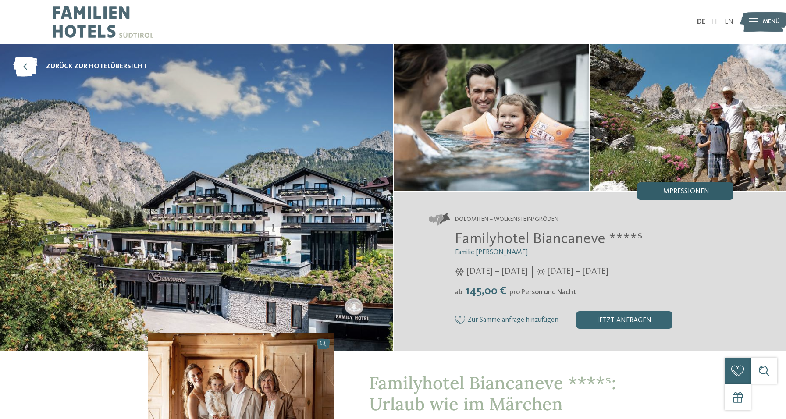
click at [686, 188] on span "Impressionen" at bounding box center [685, 191] width 48 height 7
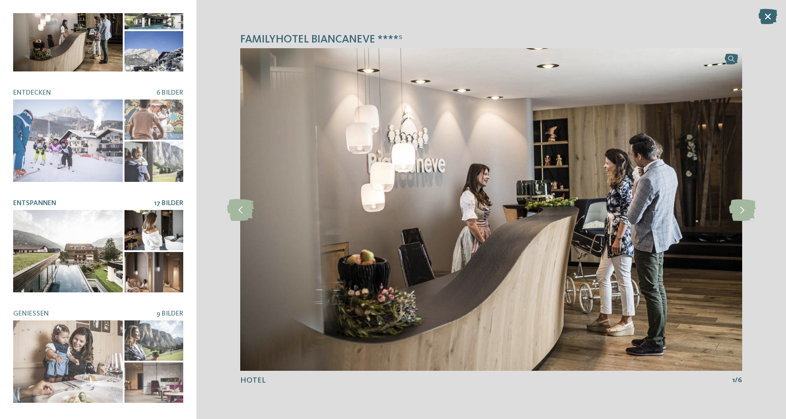
scroll to position [32, 0]
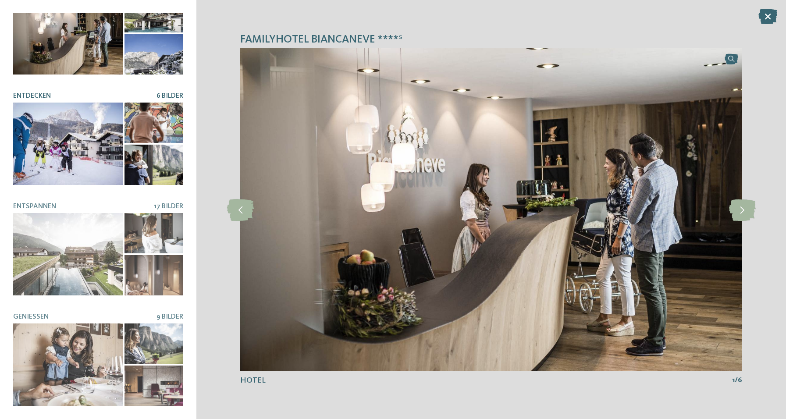
click at [85, 110] on div at bounding box center [68, 144] width 110 height 82
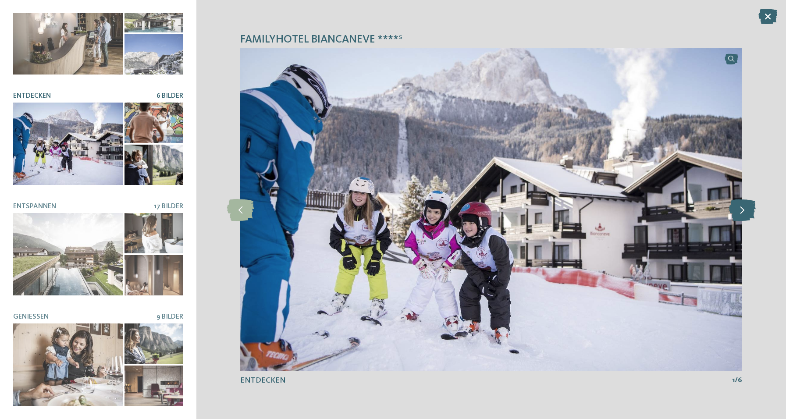
click at [742, 206] on icon at bounding box center [742, 210] width 27 height 22
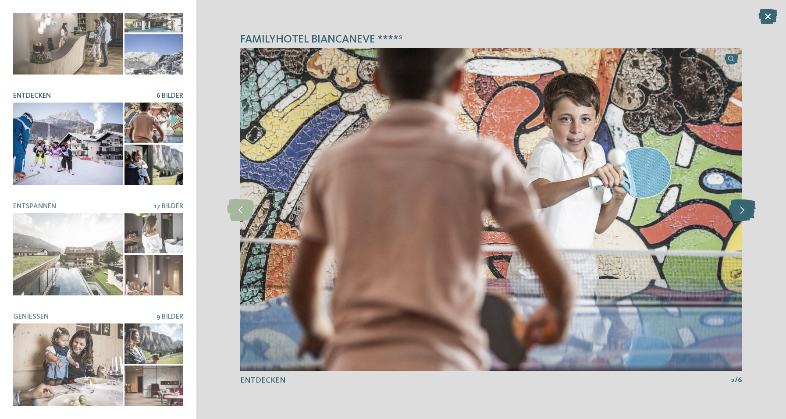
click at [742, 206] on icon at bounding box center [742, 210] width 27 height 22
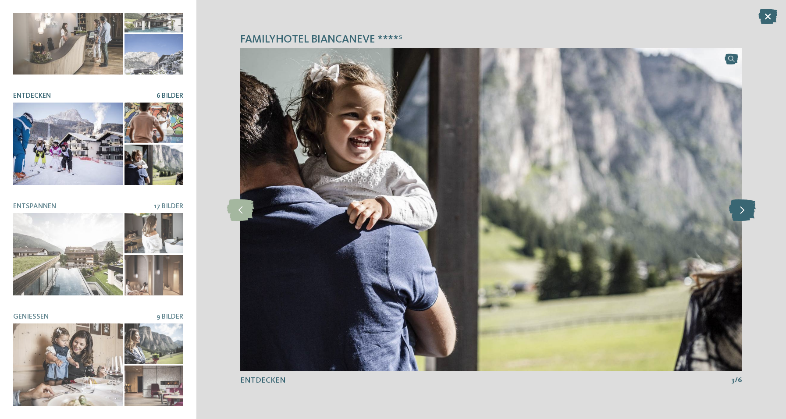
click at [742, 206] on icon at bounding box center [742, 210] width 27 height 22
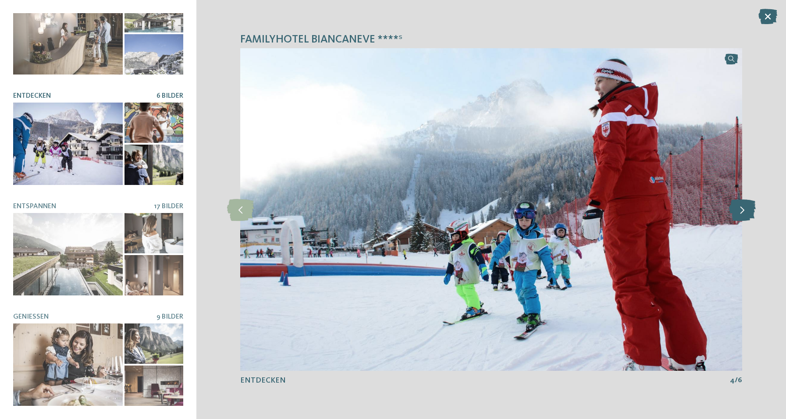
click at [742, 206] on icon at bounding box center [742, 210] width 27 height 22
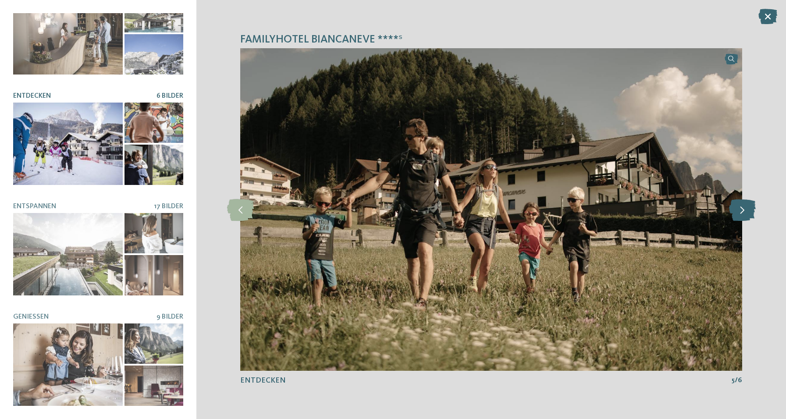
click at [742, 206] on icon at bounding box center [742, 210] width 27 height 22
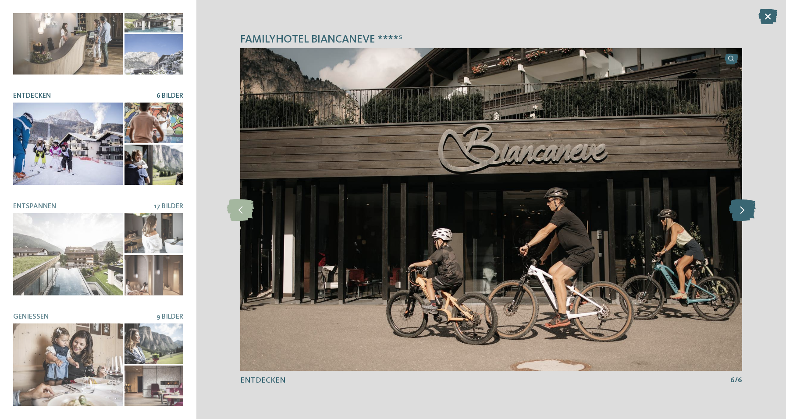
click at [743, 205] on icon at bounding box center [742, 210] width 27 height 22
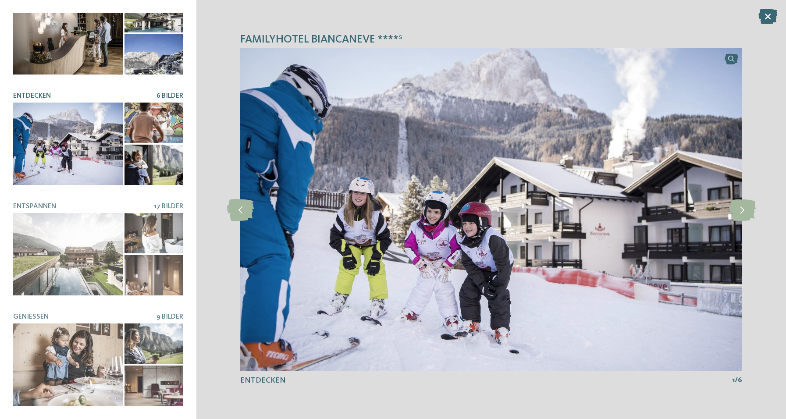
click at [89, 36] on div at bounding box center [68, 33] width 110 height 82
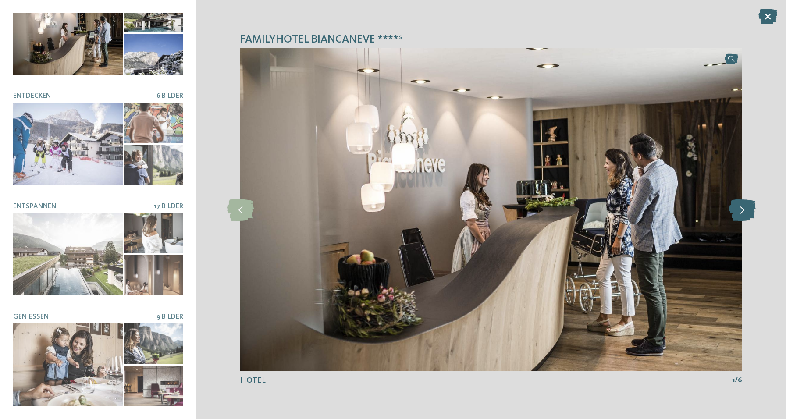
click at [738, 213] on icon at bounding box center [742, 210] width 27 height 22
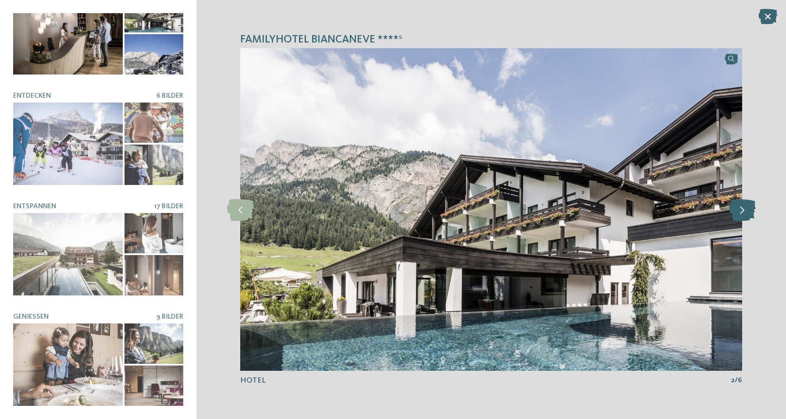
click at [738, 213] on icon at bounding box center [742, 210] width 27 height 22
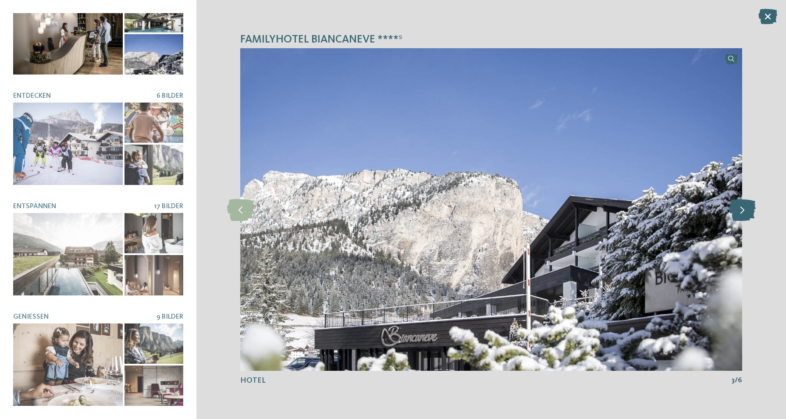
click at [738, 213] on icon at bounding box center [742, 210] width 27 height 22
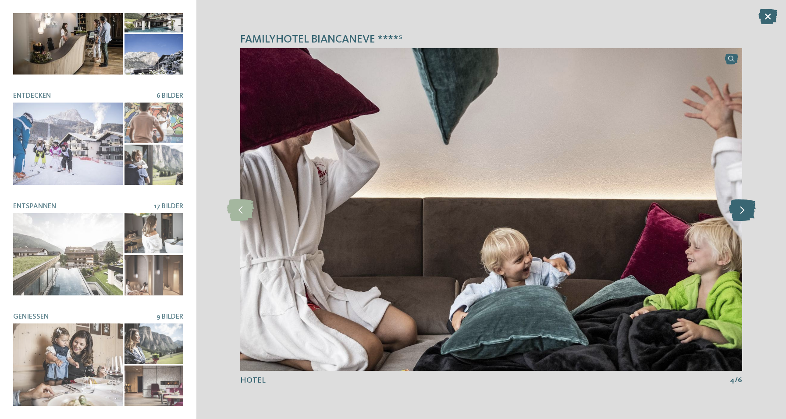
click at [738, 213] on icon at bounding box center [742, 210] width 27 height 22
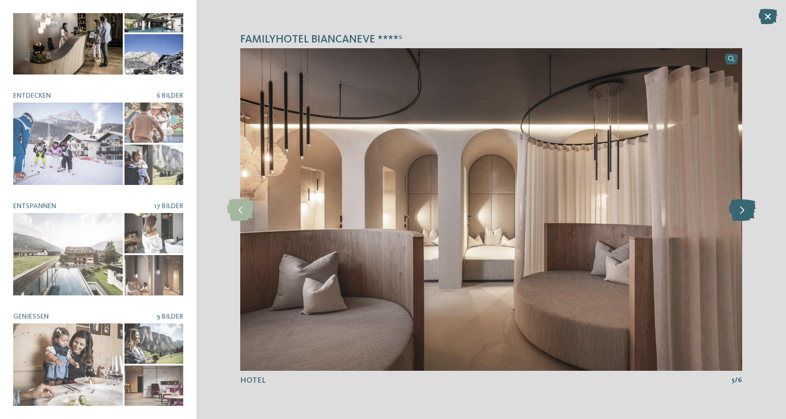
click at [738, 213] on icon at bounding box center [742, 210] width 27 height 22
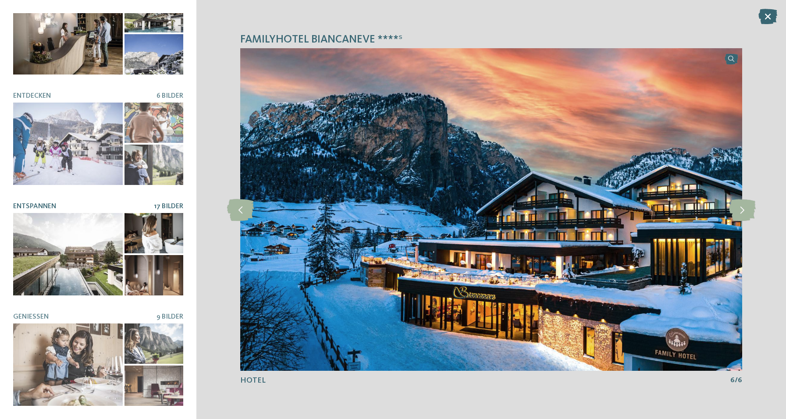
click at [77, 271] on div at bounding box center [68, 254] width 110 height 82
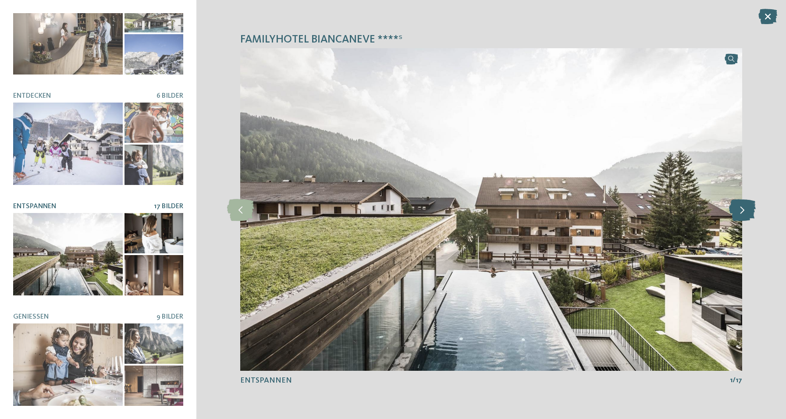
click at [740, 215] on icon at bounding box center [742, 210] width 27 height 22
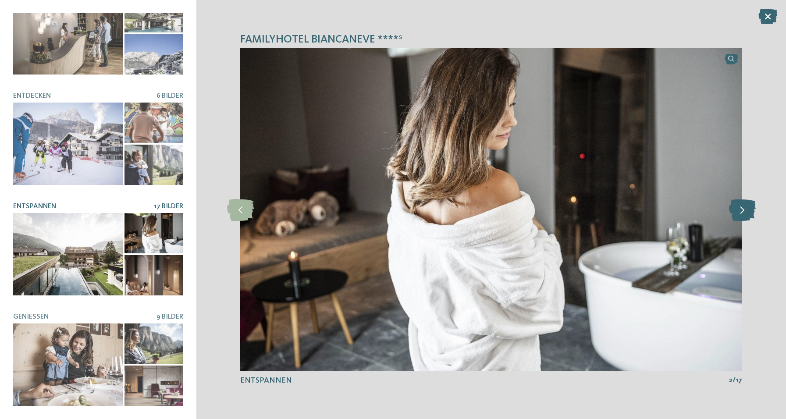
click at [740, 215] on icon at bounding box center [742, 210] width 27 height 22
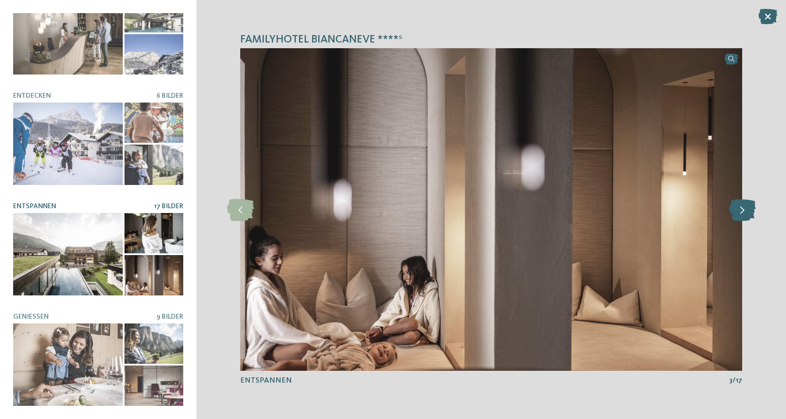
click at [740, 215] on icon at bounding box center [742, 210] width 27 height 22
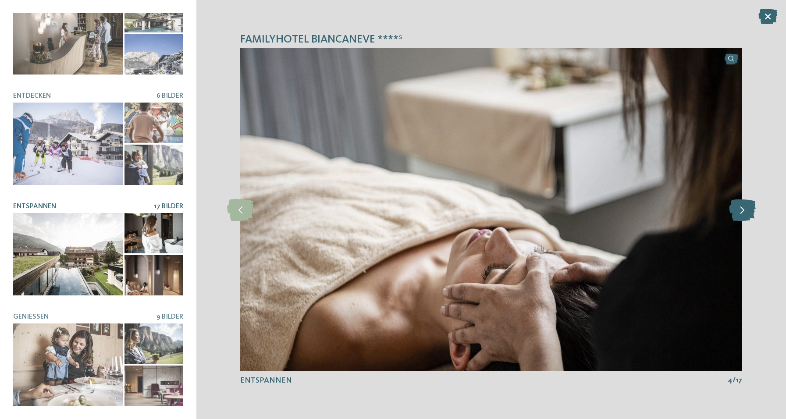
click at [740, 215] on icon at bounding box center [742, 210] width 27 height 22
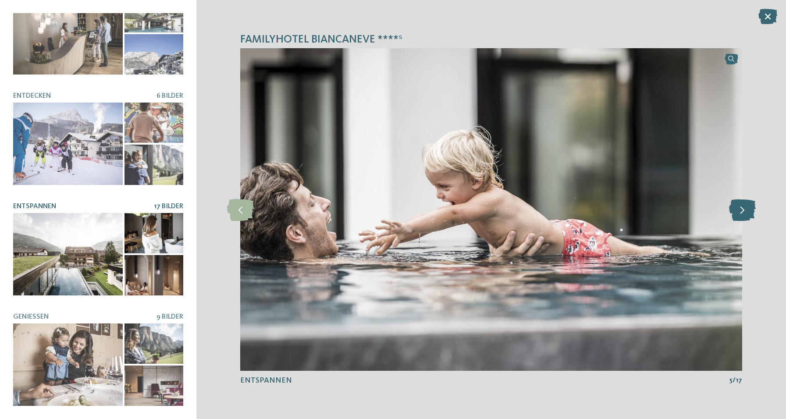
click at [740, 215] on icon at bounding box center [742, 210] width 27 height 22
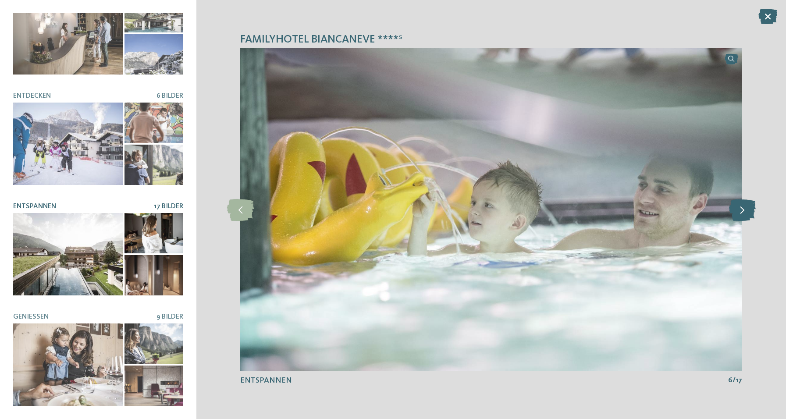
click at [740, 215] on icon at bounding box center [742, 210] width 27 height 22
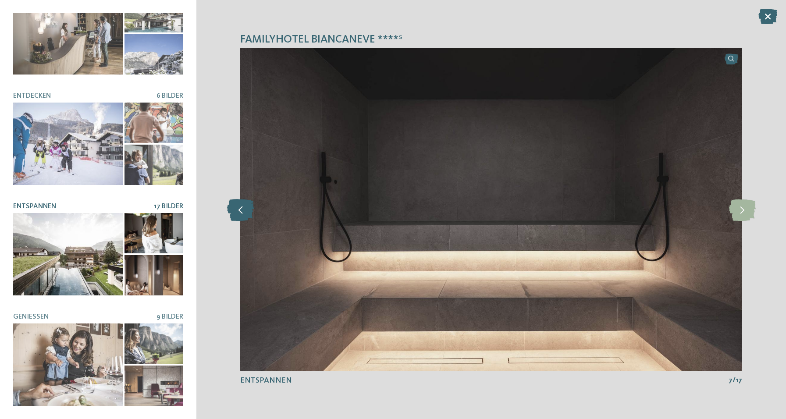
click at [248, 211] on icon at bounding box center [240, 210] width 27 height 22
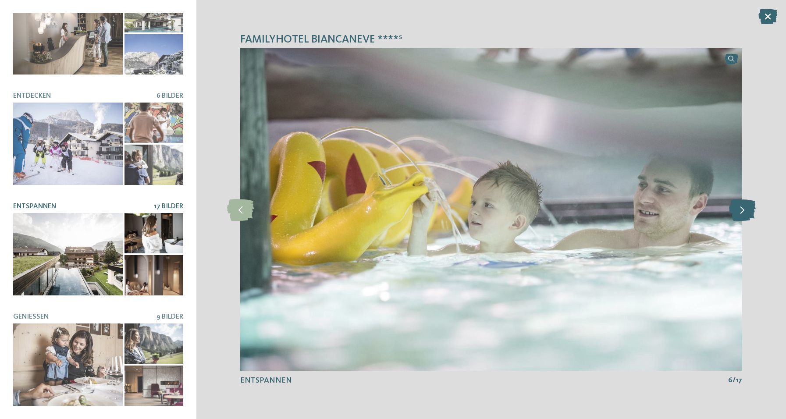
click at [740, 208] on icon at bounding box center [742, 210] width 27 height 22
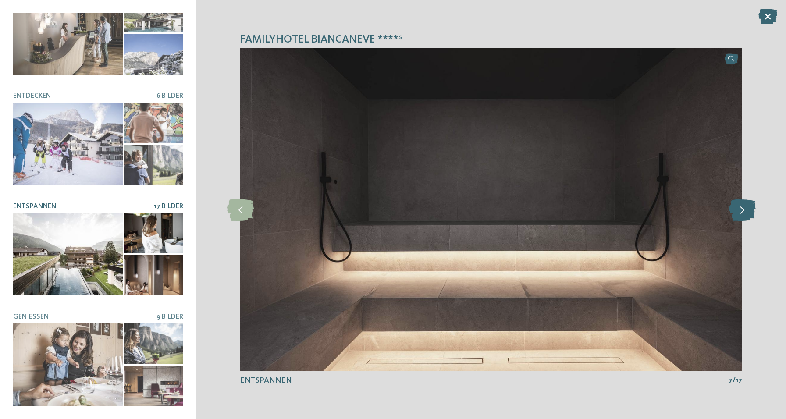
click at [740, 208] on icon at bounding box center [742, 210] width 27 height 22
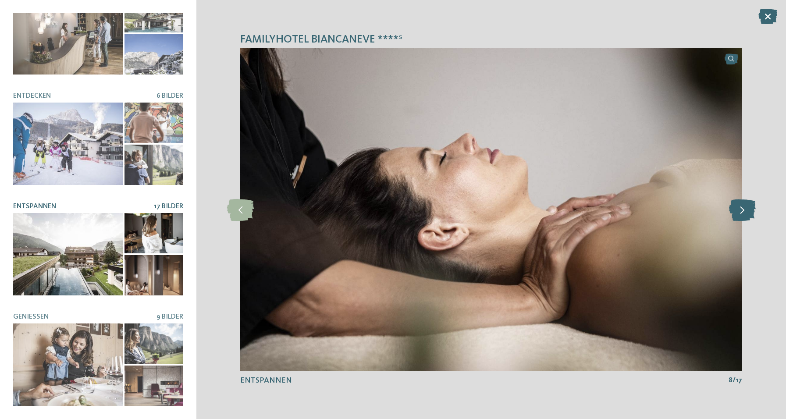
click at [740, 208] on icon at bounding box center [742, 210] width 27 height 22
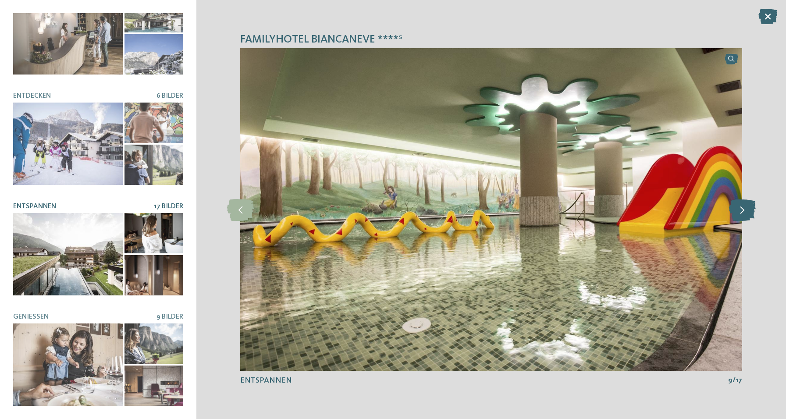
click at [740, 208] on icon at bounding box center [742, 210] width 27 height 22
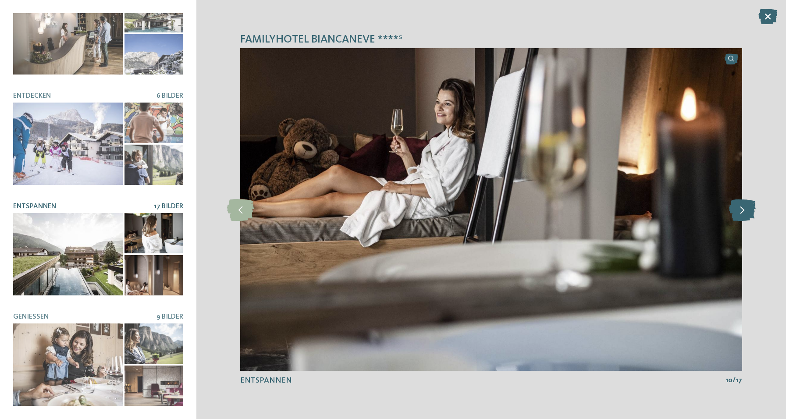
click at [740, 208] on icon at bounding box center [742, 210] width 27 height 22
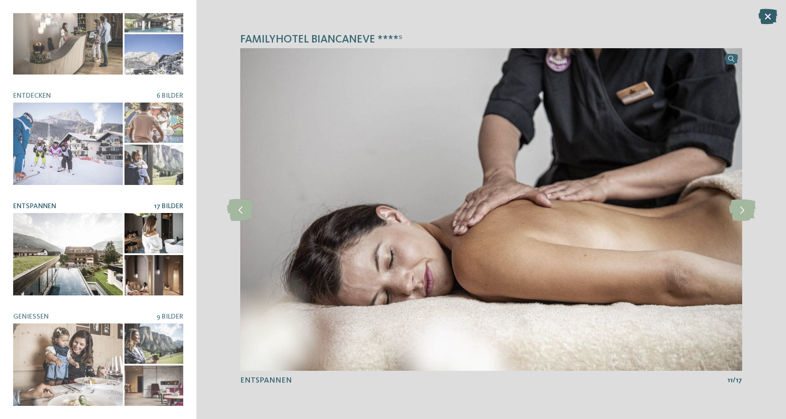
click at [768, 17] on icon at bounding box center [767, 16] width 19 height 15
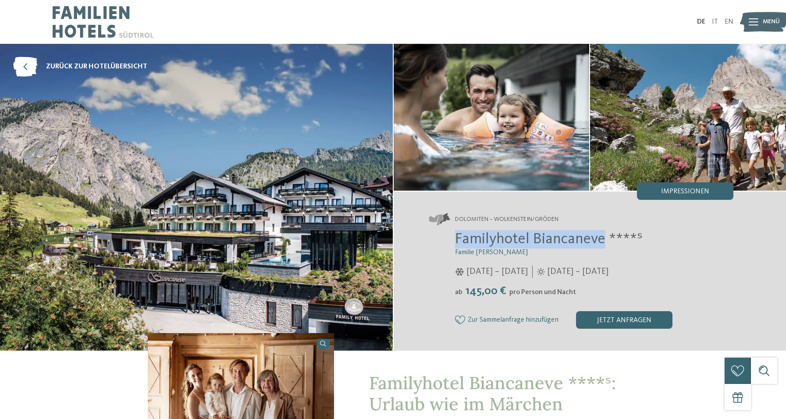
drag, startPoint x: 452, startPoint y: 240, endPoint x: 603, endPoint y: 238, distance: 151.7
click at [603, 238] on div "Familyhotel Biancaneve ****ˢ Familie Riffeser 05.12.2024 – 30.03.2025 ab" at bounding box center [581, 279] width 305 height 99
copy span "Familyhotel Biancaneve"
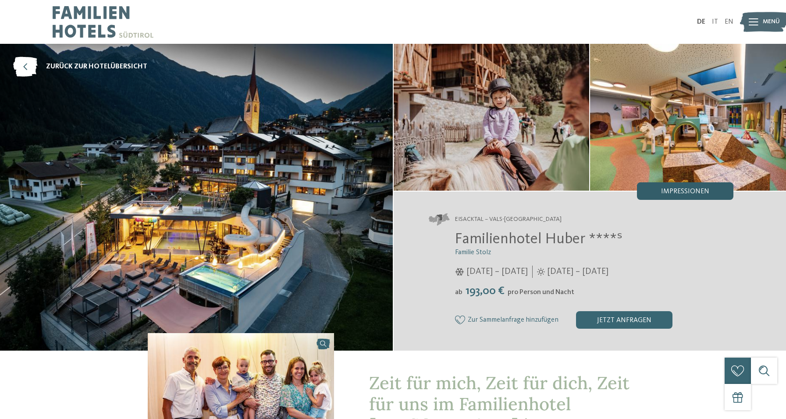
click at [687, 193] on span "Impressionen" at bounding box center [685, 191] width 48 height 7
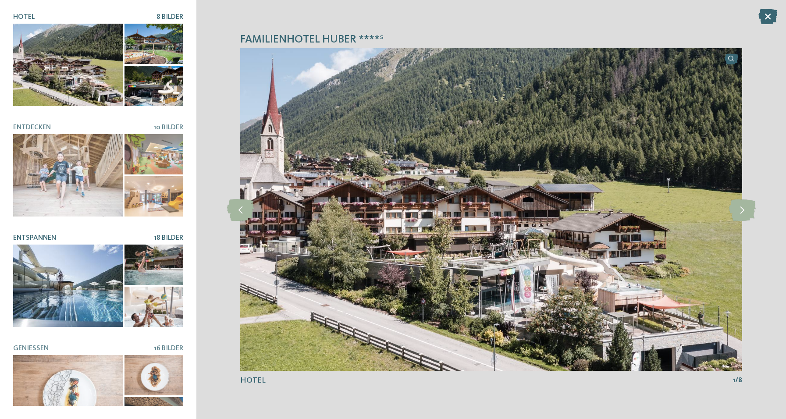
click at [85, 278] on div at bounding box center [68, 286] width 110 height 82
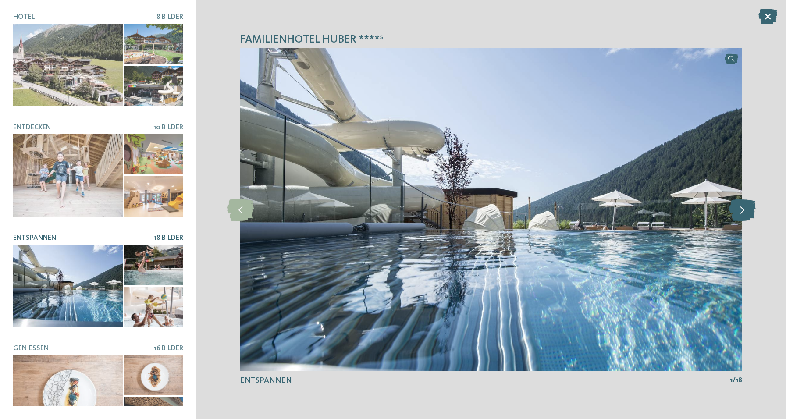
click at [745, 210] on icon at bounding box center [742, 210] width 27 height 22
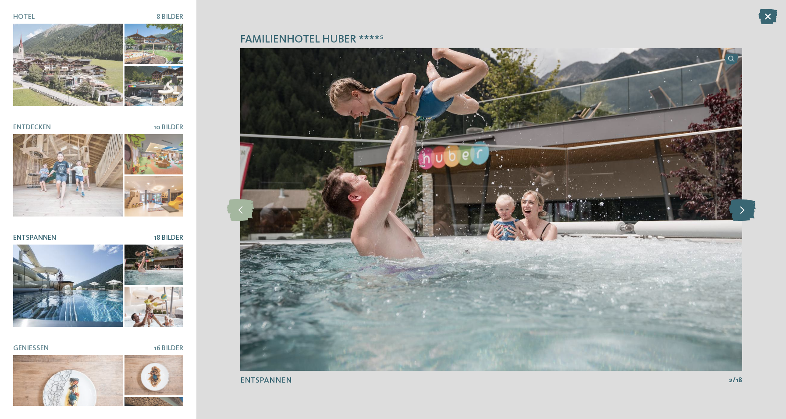
click at [745, 210] on icon at bounding box center [742, 210] width 27 height 22
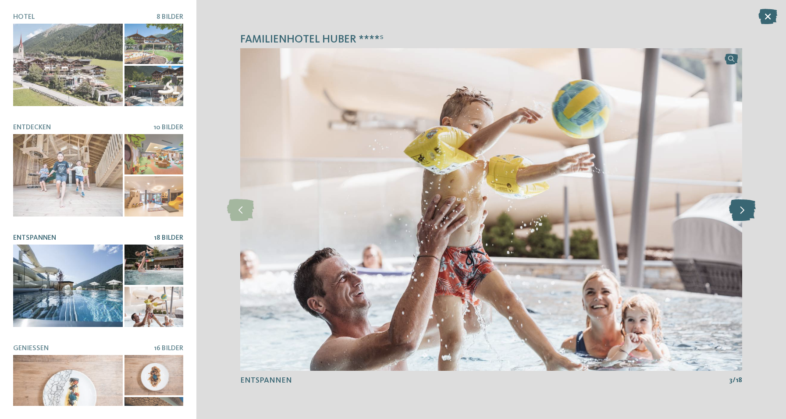
click at [745, 210] on icon at bounding box center [742, 210] width 27 height 22
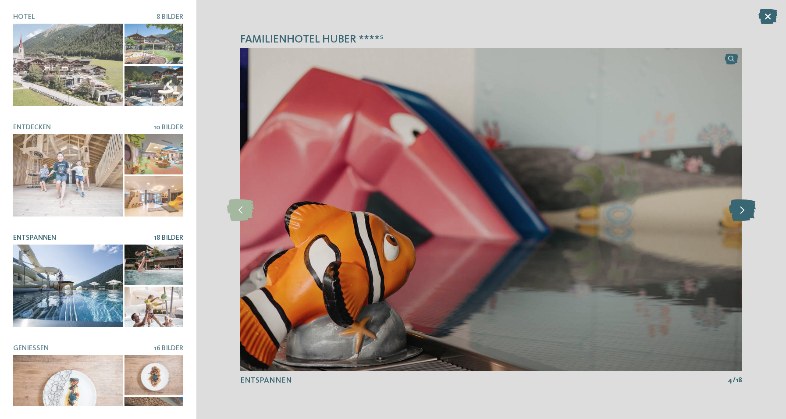
click at [745, 210] on icon at bounding box center [742, 210] width 27 height 22
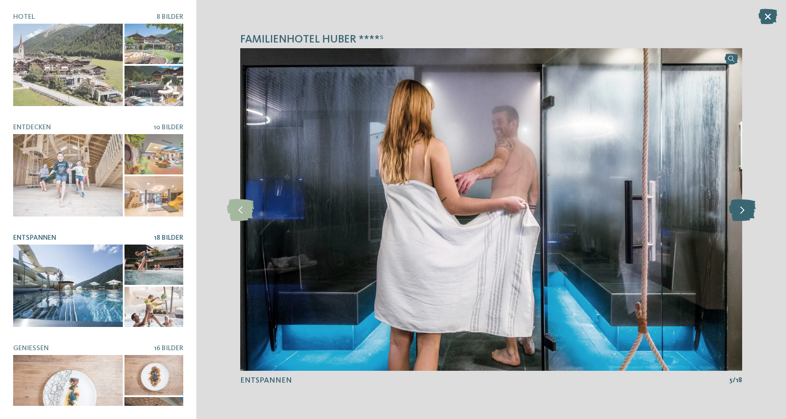
click at [745, 210] on icon at bounding box center [742, 210] width 27 height 22
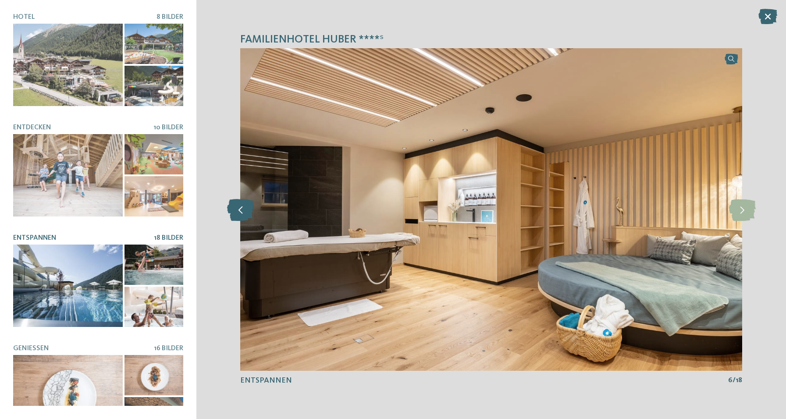
click at [249, 208] on icon at bounding box center [240, 210] width 27 height 22
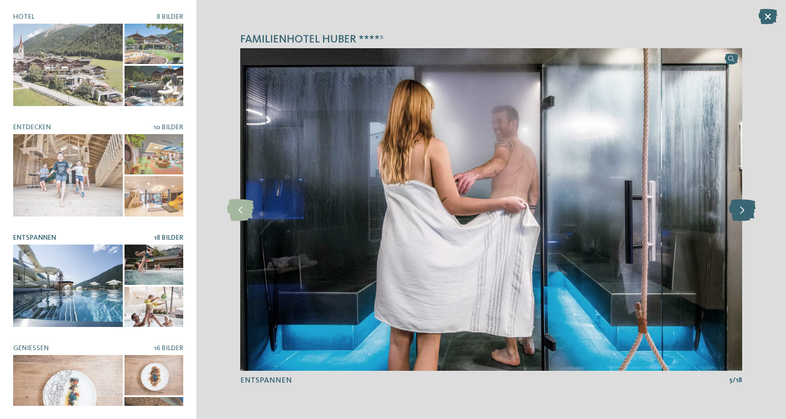
click at [743, 215] on icon at bounding box center [742, 210] width 27 height 22
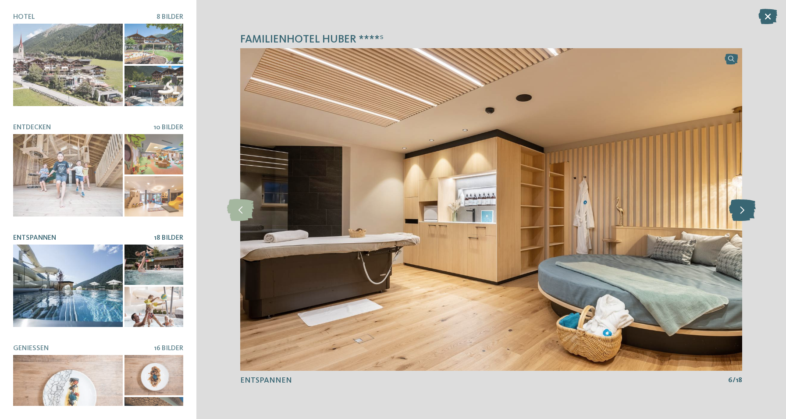
click at [743, 215] on icon at bounding box center [742, 210] width 27 height 22
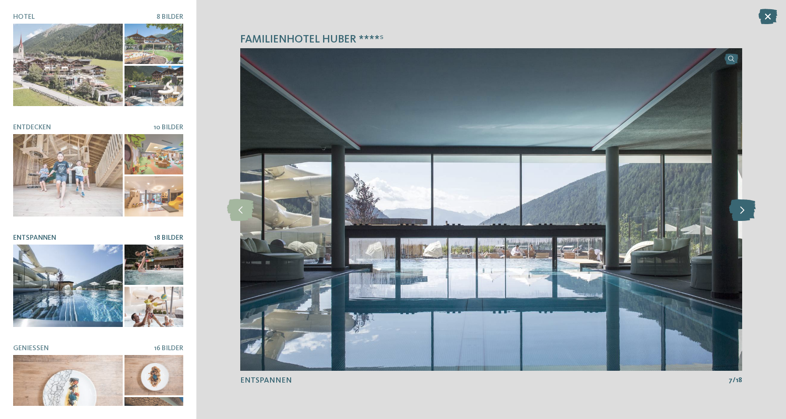
click at [743, 215] on icon at bounding box center [742, 210] width 27 height 22
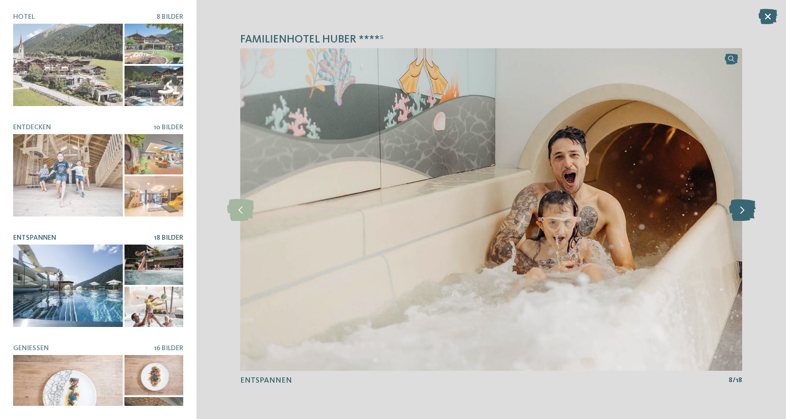
click at [743, 215] on icon at bounding box center [742, 210] width 27 height 22
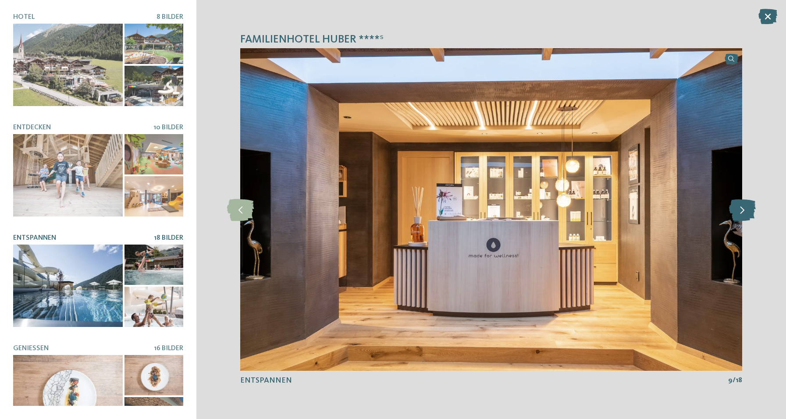
click at [743, 215] on icon at bounding box center [742, 210] width 27 height 22
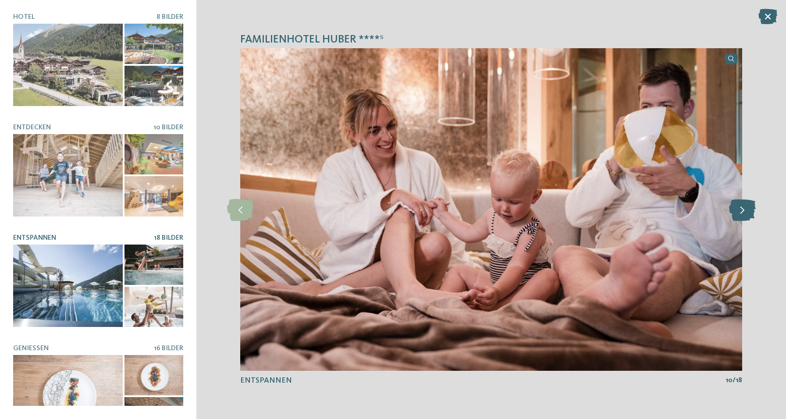
click at [743, 215] on icon at bounding box center [742, 210] width 27 height 22
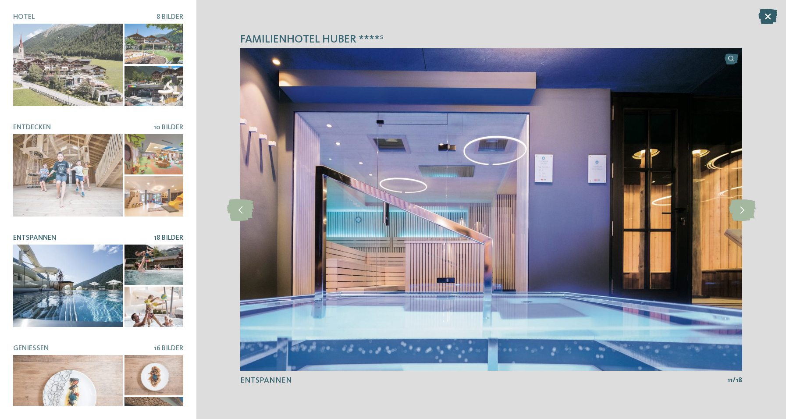
click at [768, 15] on icon at bounding box center [767, 16] width 19 height 15
